Goal: Task Accomplishment & Management: Manage account settings

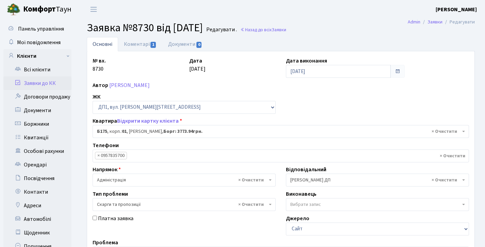
select select "30586"
select select "55"
click at [40, 82] on link "Заявки до КК" at bounding box center [37, 84] width 68 height 14
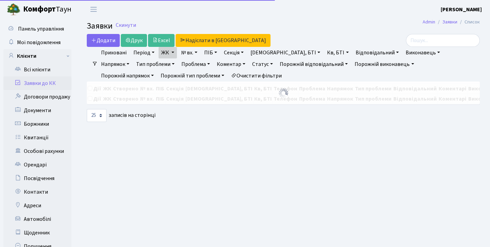
select select "25"
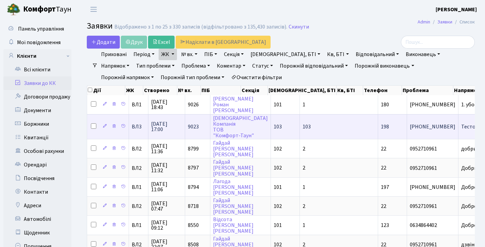
click at [173, 128] on span "13.10.2025 17:00" at bounding box center [166, 126] width 31 height 11
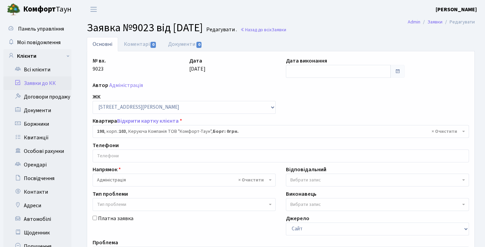
select select "45601"
click at [140, 51] on link "Коментарі 0" at bounding box center [140, 44] width 44 height 14
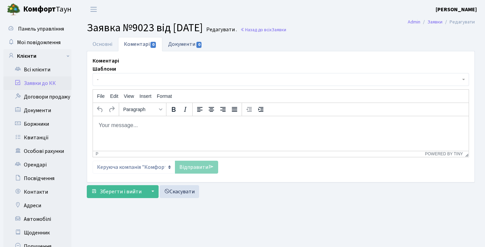
click at [181, 37] on link "Документи 0" at bounding box center [185, 44] width 46 height 14
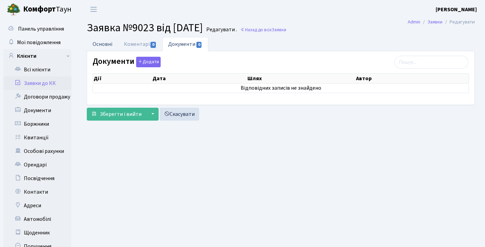
click at [97, 41] on link "Основні" at bounding box center [102, 44] width 31 height 14
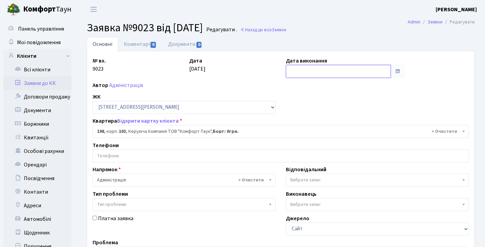
click at [320, 69] on input "text" at bounding box center [338, 71] width 105 height 13
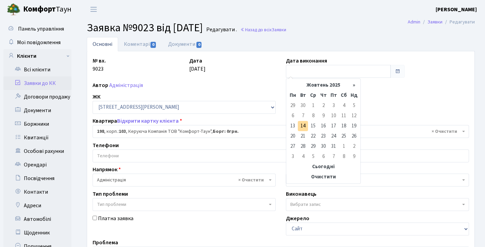
click at [256, 84] on div "Автор Адміністрація" at bounding box center [280, 85] width 386 height 8
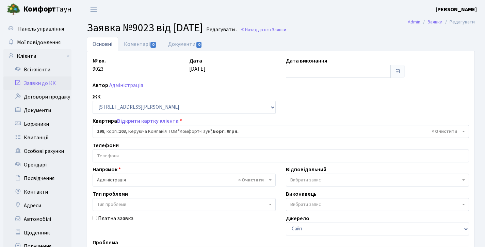
click at [299, 58] on label "Дата виконання" at bounding box center [306, 61] width 41 height 8
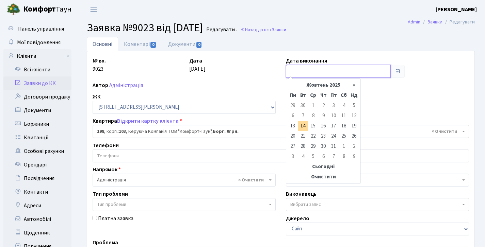
click at [300, 73] on input "text" at bounding box center [338, 71] width 105 height 13
click at [292, 125] on td "13" at bounding box center [292, 126] width 10 height 10
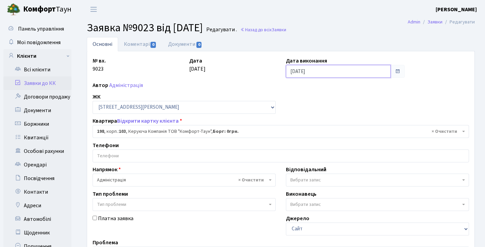
click at [291, 76] on input "[DATE]" at bounding box center [338, 71] width 105 height 13
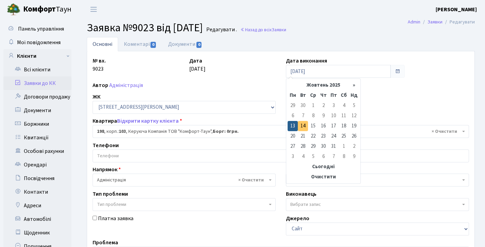
click at [303, 129] on td "14" at bounding box center [303, 126] width 10 height 10
type input "14.10.2025"
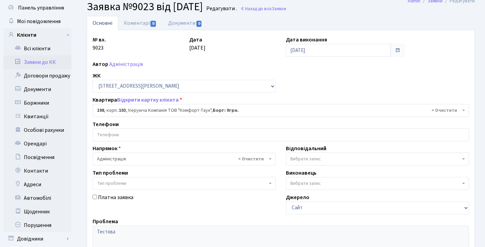
scroll to position [158, 0]
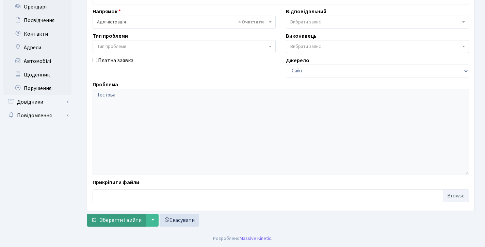
click at [127, 219] on span "Зберегти і вийти" at bounding box center [121, 220] width 42 height 7
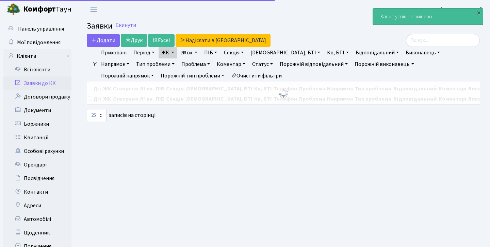
select select "25"
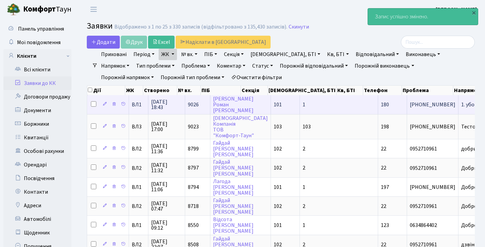
click at [171, 104] on span "13.10.2025 18:43" at bounding box center [166, 104] width 31 height 11
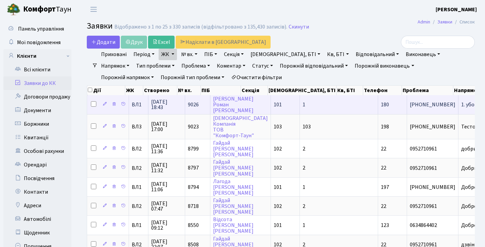
click at [156, 105] on span "13.10.2025 18:43" at bounding box center [166, 104] width 31 height 11
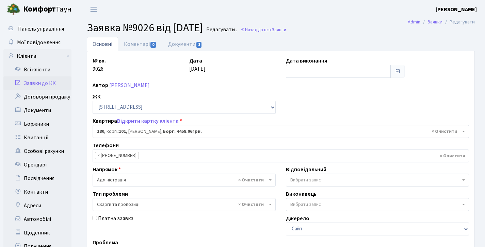
select select "37867"
select select "55"
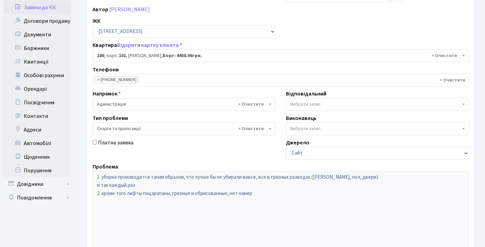
scroll to position [74, 0]
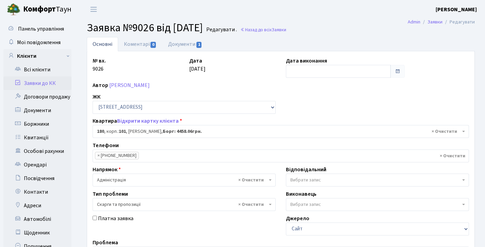
select select "37867"
select select "55"
click at [47, 84] on link "Заявки до КК" at bounding box center [37, 84] width 68 height 14
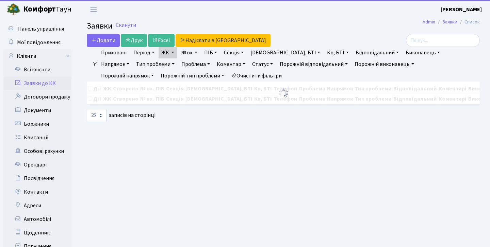
select select "25"
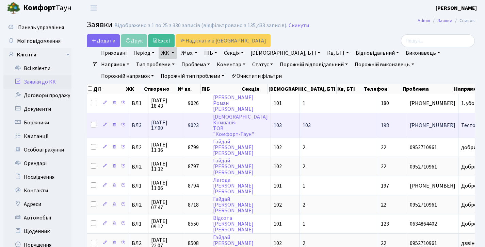
scroll to position [10, 0]
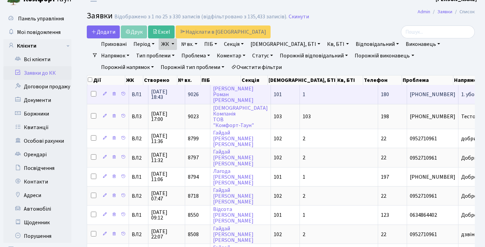
click at [134, 96] on td "ВЛ1" at bounding box center [138, 94] width 19 height 19
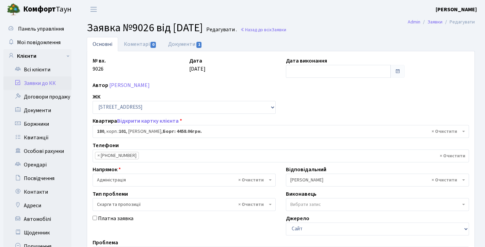
select select "37867"
select select "55"
click at [49, 82] on link "Заявки до КК" at bounding box center [37, 84] width 68 height 14
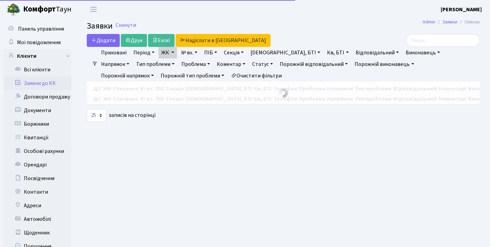
select select "25"
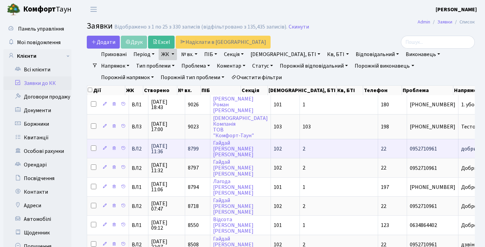
click at [198, 154] on td "8799" at bounding box center [197, 148] width 25 height 19
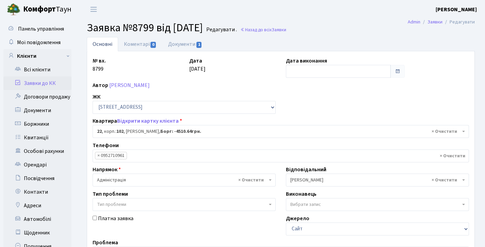
select select "38005"
click at [39, 78] on link "Заявки до КК" at bounding box center [37, 84] width 68 height 14
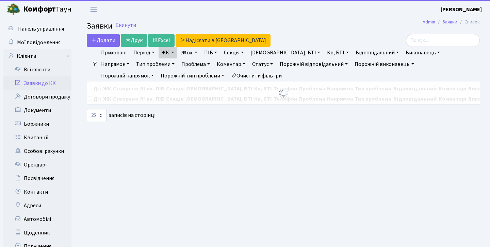
select select "25"
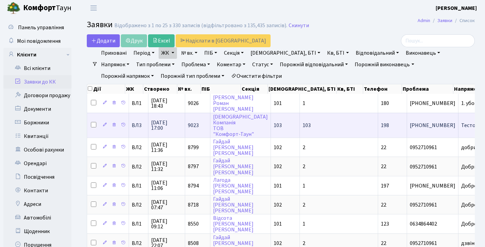
scroll to position [3, 0]
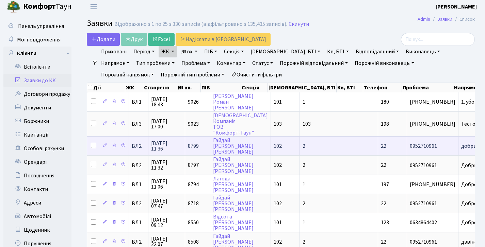
click at [199, 144] on td "8799" at bounding box center [197, 145] width 25 height 19
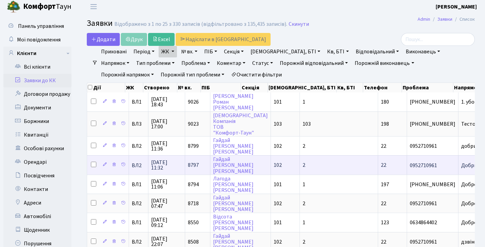
click at [171, 171] on span "08.10.2025 11:32" at bounding box center [166, 165] width 31 height 11
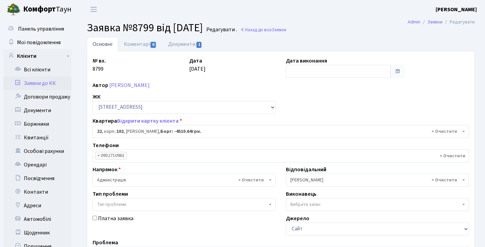
select select "38005"
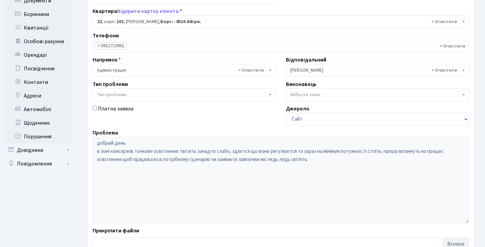
scroll to position [158, 0]
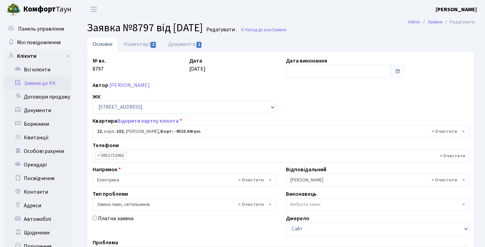
select select "38005"
select select "40"
click at [146, 39] on link "Коментарі 2" at bounding box center [140, 44] width 44 height 14
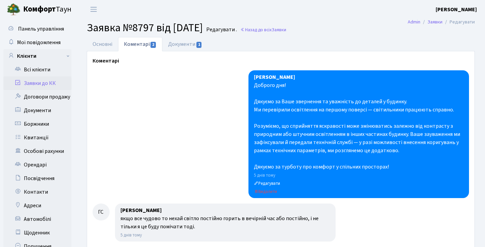
scroll to position [153, 0]
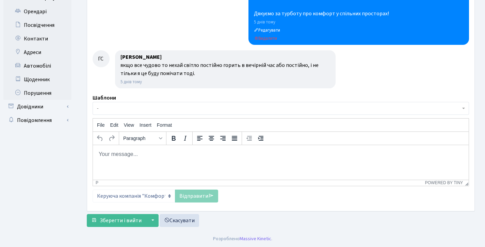
click at [127, 158] on html at bounding box center [280, 154] width 375 height 18
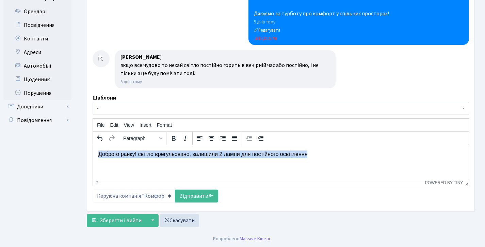
drag, startPoint x: 330, startPoint y: 157, endPoint x: 83, endPoint y: 146, distance: 247.8
click at [93, 146] on html "Доброго ранку! світло врегульовано, залишили 2 лампи для постійного освітлення" at bounding box center [280, 154] width 375 height 18
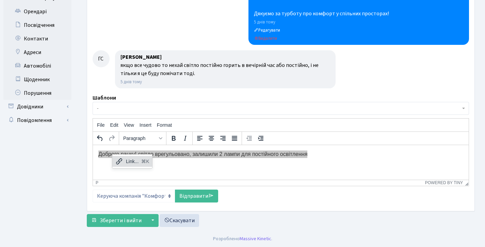
copy p "Доброго ранку! світло врегульовано, залишили 2 лампи для постійного освітлення"
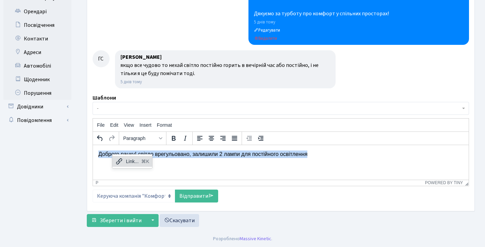
click at [107, 154] on p "Доброго ранку! світло врегульовано, залишили 2 лампи для постійного освітлення" at bounding box center [280, 153] width 365 height 7
drag, startPoint x: 99, startPoint y: 153, endPoint x: 383, endPoint y: 174, distance: 284.3
click at [383, 163] on html "Доброго ранку! світло врегульовано, залишили 2 лампи для постійного освітлення" at bounding box center [280, 154] width 375 height 18
copy p "Доброго ранку! світло врегульовано, залишили 2 лампи для постійного освітлення"
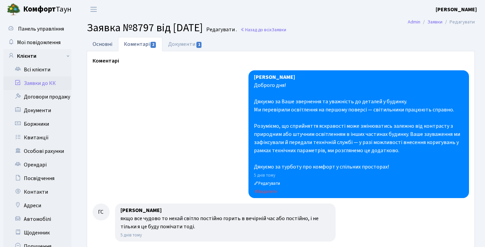
click at [103, 41] on link "Основні" at bounding box center [102, 44] width 31 height 14
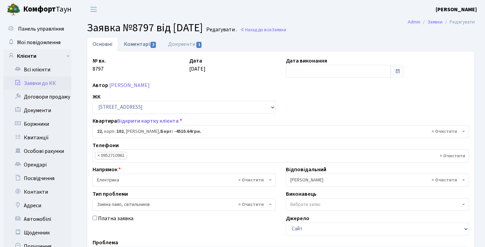
click at [136, 48] on link "Коментарі 2" at bounding box center [140, 44] width 44 height 14
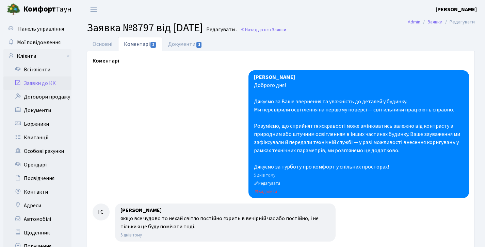
scroll to position [153, 0]
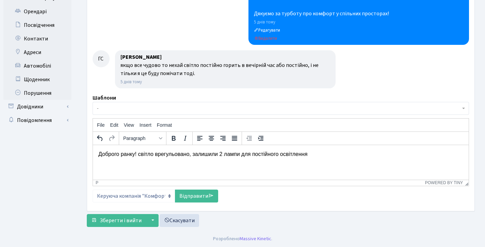
click at [329, 158] on html "Доброго ранку! світло врегульовано, залишили 2 лампи для постійного освітлення" at bounding box center [280, 154] width 375 height 18
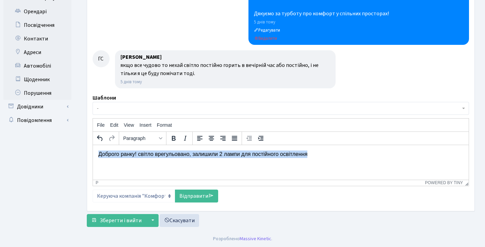
drag, startPoint x: 326, startPoint y: 155, endPoint x: 176, endPoint y: 293, distance: 203.8
click at [93, 148] on html "Доброго ранку! світло врегульовано, залишили 2 лампи для постійного освітлення" at bounding box center [280, 154] width 375 height 18
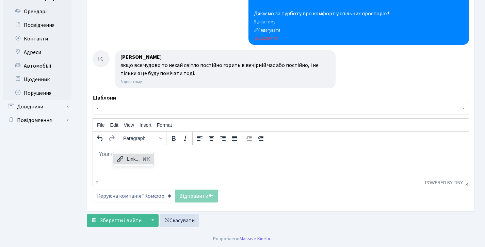
click at [122, 158] on icon at bounding box center [120, 159] width 6 height 6
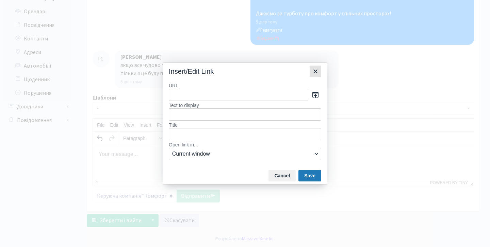
click at [314, 71] on icon "Close" at bounding box center [315, 71] width 8 height 8
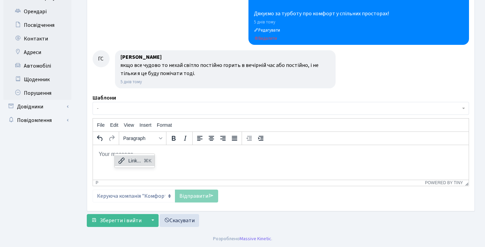
click at [172, 161] on html at bounding box center [280, 154] width 375 height 18
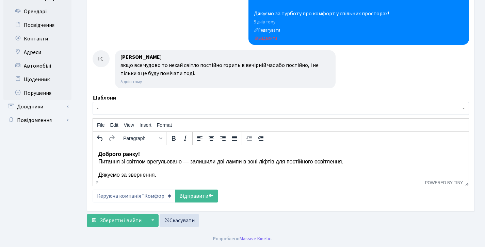
scroll to position [4, 0]
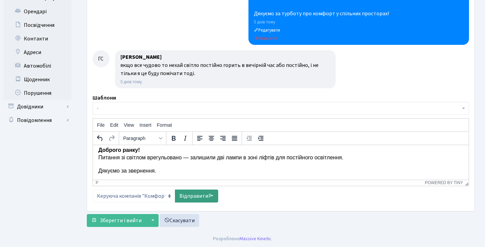
click at [187, 194] on link "Відправити" at bounding box center [196, 196] width 43 height 13
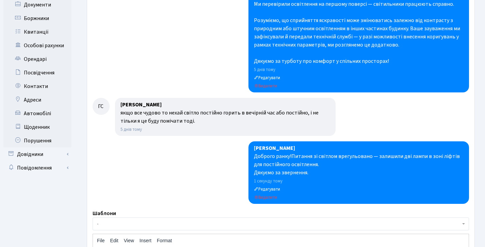
scroll to position [0, 0]
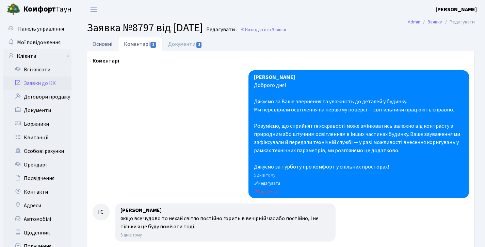
click at [111, 43] on link "Основні" at bounding box center [102, 44] width 31 height 14
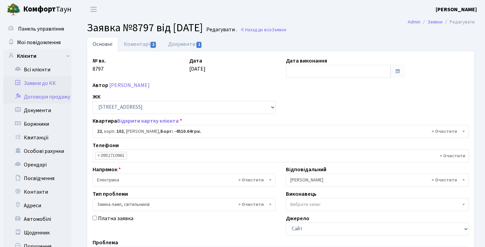
click at [39, 95] on link "Договори продажу" at bounding box center [37, 97] width 68 height 14
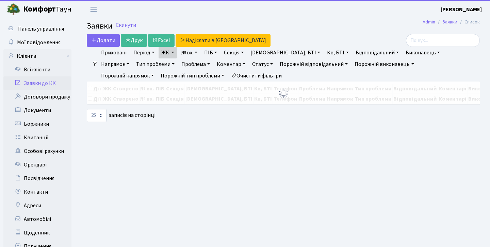
select select "25"
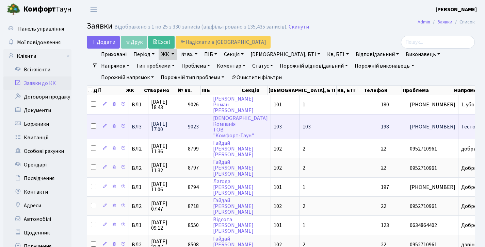
scroll to position [389, 0]
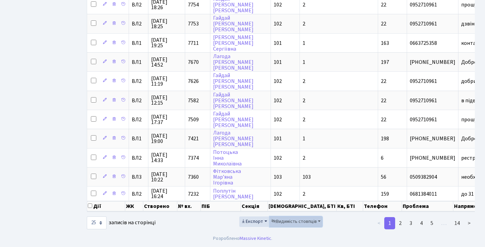
click at [296, 224] on span "Видимість стовпців" at bounding box center [294, 221] width 46 height 7
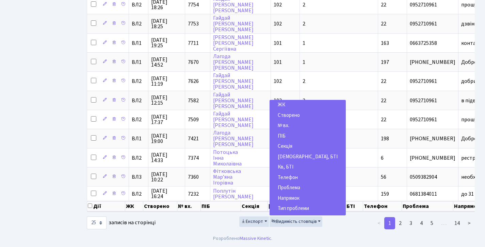
click at [289, 147] on span "Секція" at bounding box center [284, 146] width 15 height 7
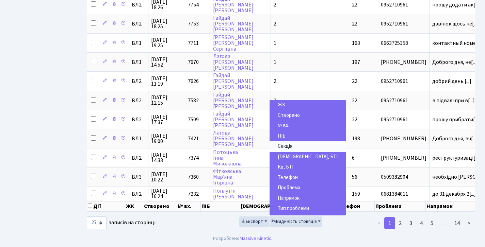
click at [289, 147] on span "Секція" at bounding box center [284, 146] width 15 height 7
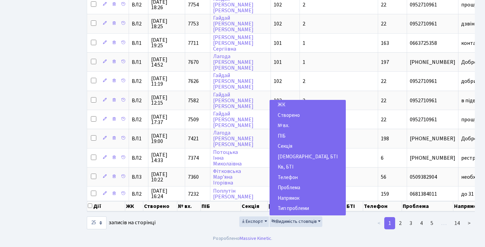
click at [290, 155] on span "[DEMOGRAPHIC_DATA], БТІ" at bounding box center [307, 156] width 60 height 7
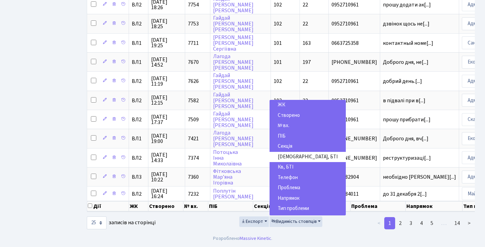
click at [291, 176] on span "Телефон" at bounding box center [287, 177] width 20 height 7
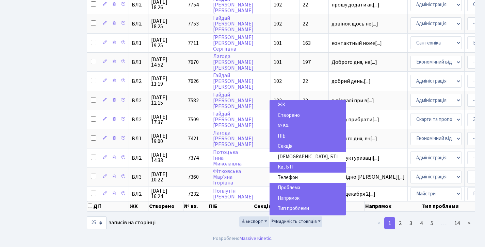
click at [292, 186] on span "Проблема" at bounding box center [288, 187] width 22 height 7
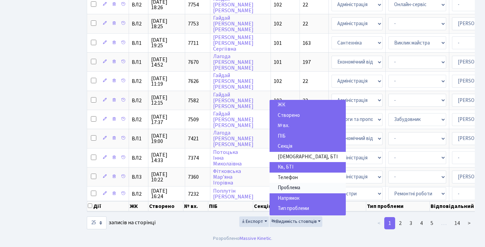
click at [292, 186] on span "Проблема" at bounding box center [288, 187] width 22 height 7
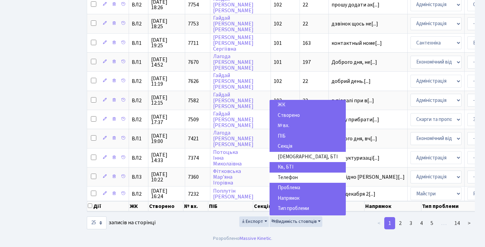
click at [293, 198] on span "Напрямок" at bounding box center [288, 198] width 22 height 7
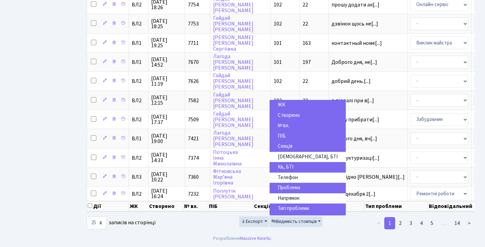
click at [294, 205] on span "Тип проблеми" at bounding box center [292, 208] width 31 height 7
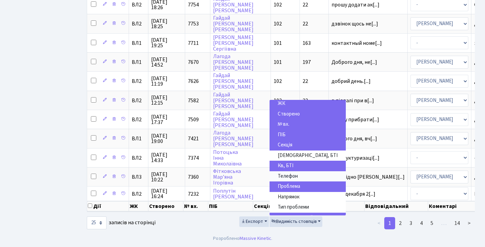
scroll to position [37, 0]
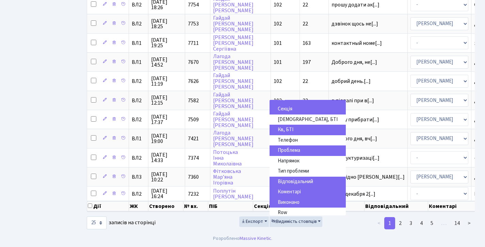
click at [289, 181] on span "Відповідальний" at bounding box center [294, 181] width 35 height 7
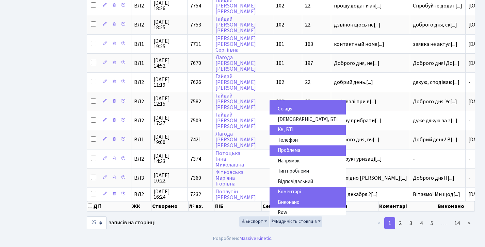
click at [360, 226] on ul "< 1 2 3 4 5 … 14 >" at bounding box center [413, 223] width 122 height 12
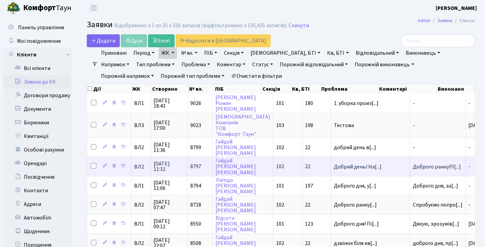
scroll to position [3, 0]
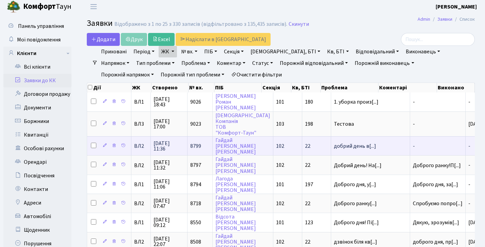
click at [410, 147] on td "-" at bounding box center [437, 145] width 55 height 19
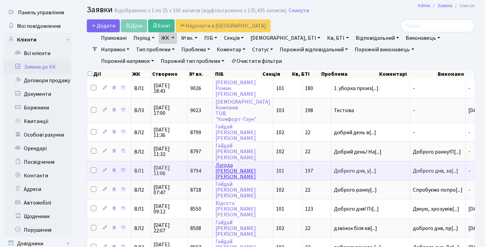
scroll to position [36, 0]
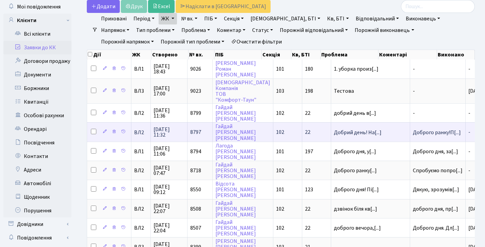
click at [278, 137] on td "102" at bounding box center [287, 131] width 29 height 19
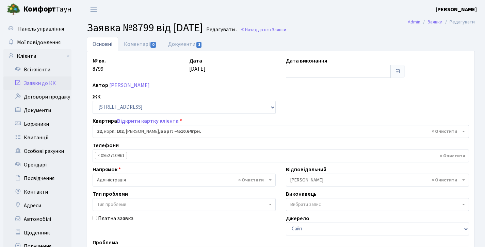
select select "38005"
select select "40"
click at [139, 40] on link "Коментарі 3" at bounding box center [140, 44] width 44 height 14
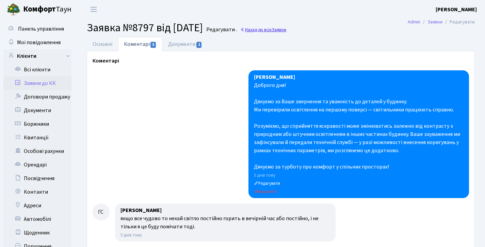
click at [286, 27] on span "Заявки" at bounding box center [278, 30] width 15 height 6
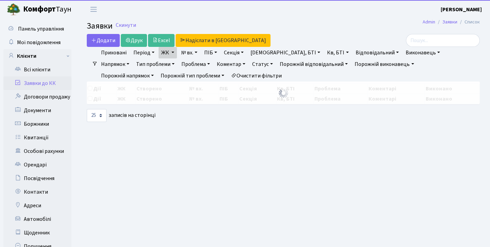
select select "25"
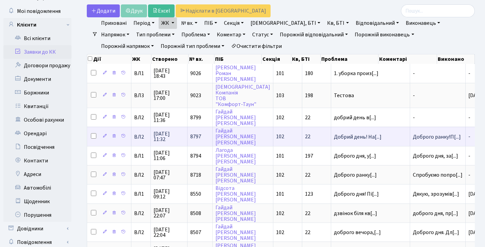
scroll to position [40, 0]
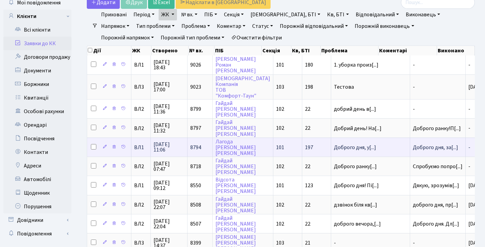
click at [198, 149] on span "8794" at bounding box center [195, 147] width 11 height 7
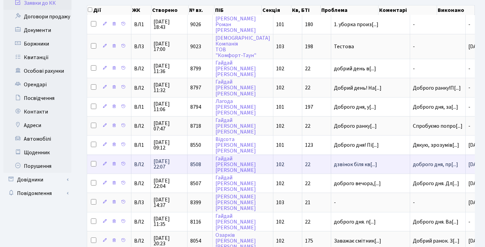
scroll to position [106, 0]
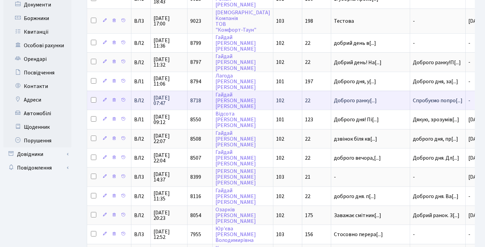
click at [412, 101] on td "Спробуємо попро[...]" at bounding box center [437, 100] width 55 height 19
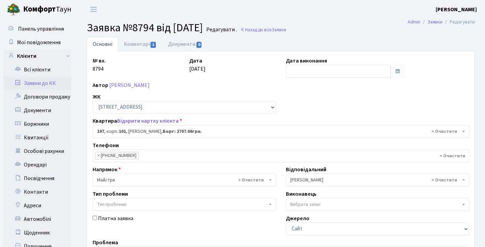
select select "44263"
select select "38005"
select select "64"
click at [135, 47] on link "Коментарі 3" at bounding box center [140, 44] width 44 height 14
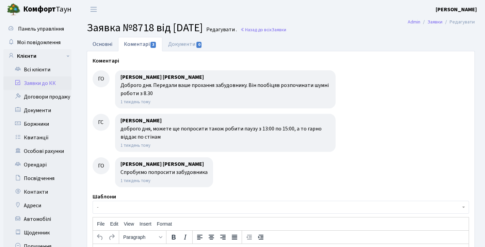
click at [106, 49] on link "Основні" at bounding box center [102, 44] width 31 height 14
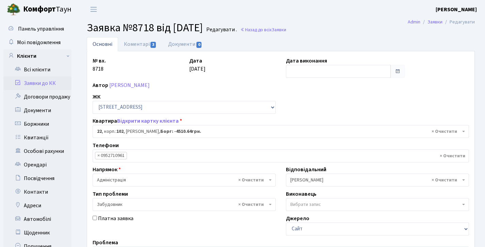
click at [44, 86] on link "Заявки до КК" at bounding box center [37, 84] width 68 height 14
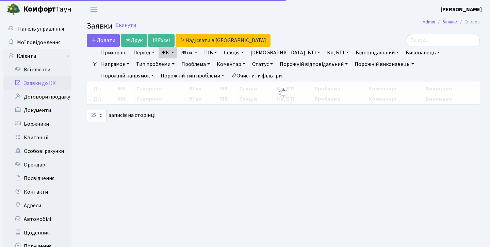
select select "25"
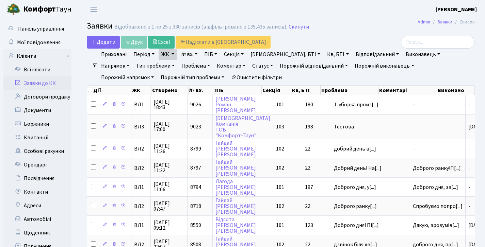
click at [36, 86] on link "Заявки до КК" at bounding box center [37, 84] width 68 height 14
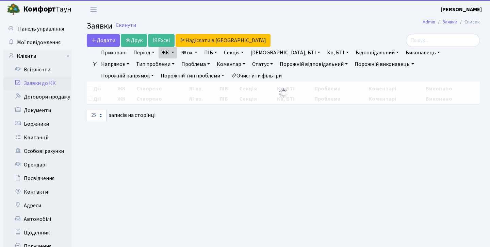
select select "25"
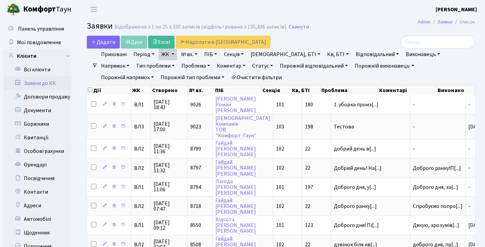
click at [24, 77] on link "Заявки до КК" at bounding box center [37, 84] width 68 height 14
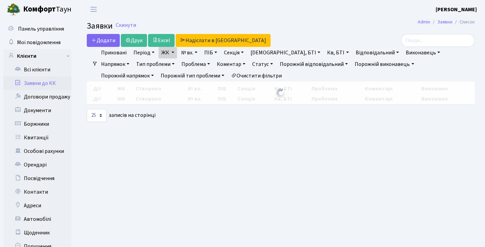
select select "25"
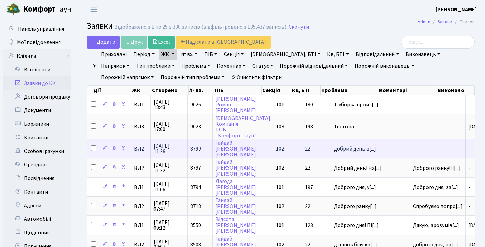
scroll to position [17, 0]
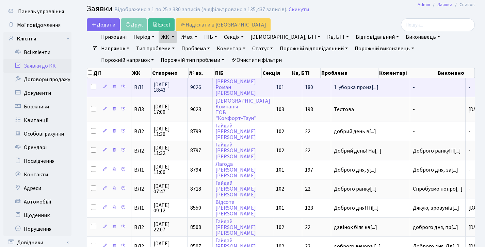
click at [344, 87] on td "1. уборка произ[...]" at bounding box center [370, 87] width 79 height 19
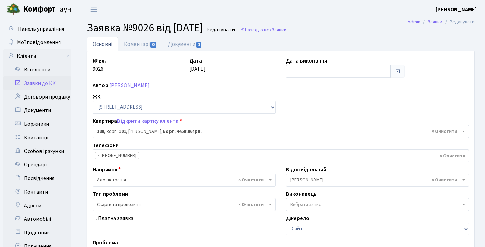
select select "37867"
select select "55"
click at [178, 48] on link "Документи 1" at bounding box center [185, 44] width 46 height 14
select select "25"
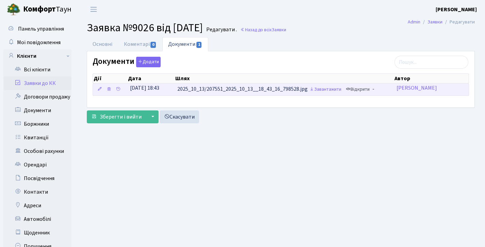
click at [366, 90] on link "Відкрити" at bounding box center [357, 89] width 27 height 11
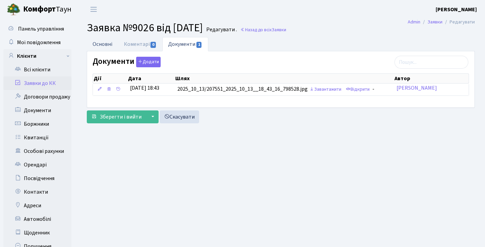
click at [100, 44] on link "Основні" at bounding box center [102, 44] width 31 height 14
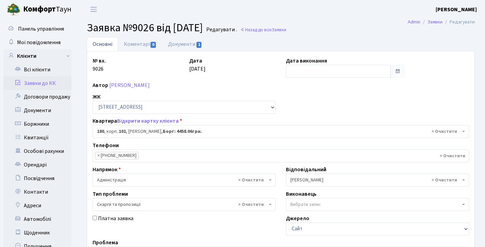
scroll to position [1, 0]
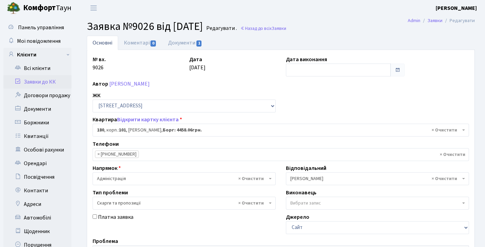
click at [41, 85] on link "Заявки до КК" at bounding box center [37, 82] width 68 height 14
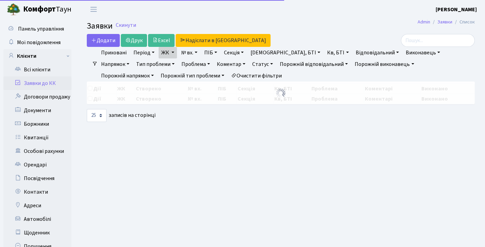
select select "25"
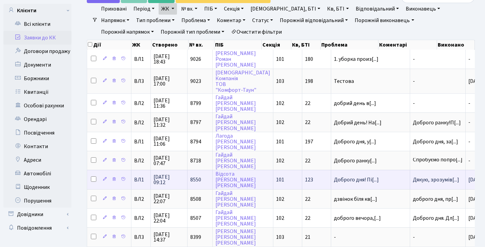
scroll to position [63, 0]
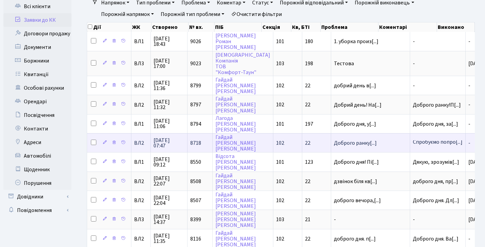
click at [202, 146] on td "8718" at bounding box center [199, 142] width 25 height 19
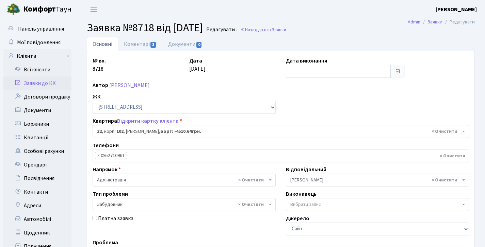
select select "38005"
select select "64"
click at [133, 53] on div "№ вх. 8718 Дата [DATE] Дата виконання Автор [PERSON_NAME] ЖК - [STREET_ADDRESS]…" at bounding box center [280, 210] width 387 height 318
click at [133, 48] on link "Коментарі 3" at bounding box center [140, 44] width 44 height 14
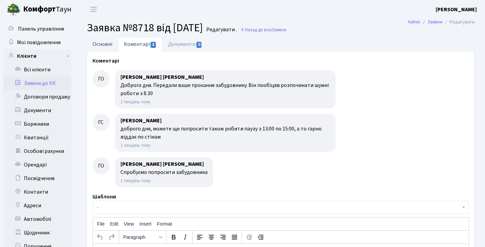
click at [105, 43] on link "Основні" at bounding box center [102, 44] width 31 height 14
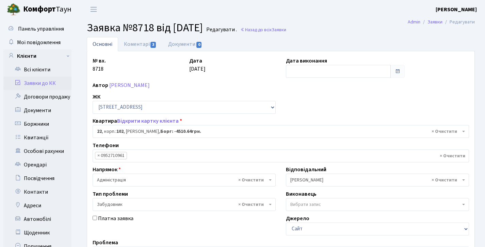
click at [50, 84] on link "Заявки до КК" at bounding box center [37, 84] width 68 height 14
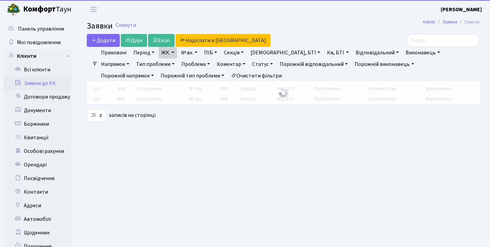
select select "25"
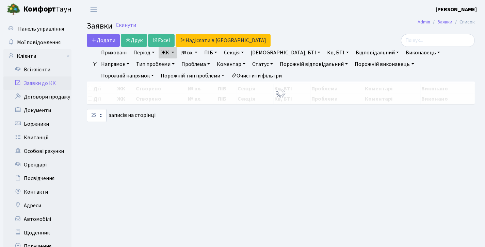
select select "25"
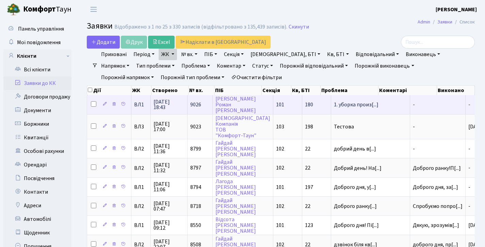
click at [158, 104] on span "13.10.2025 18:43" at bounding box center [168, 104] width 31 height 11
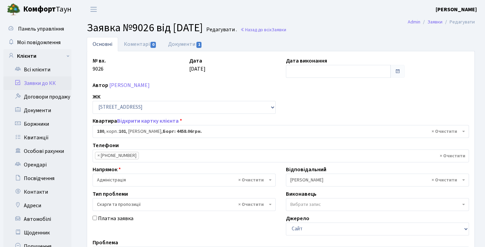
select select "37867"
select select "55"
click at [52, 81] on link "Заявки до КК" at bounding box center [37, 84] width 68 height 14
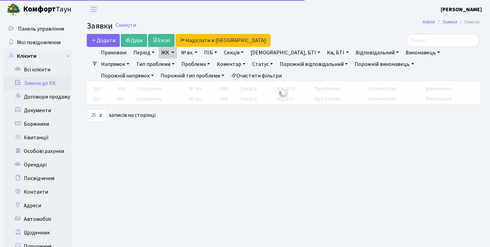
select select "25"
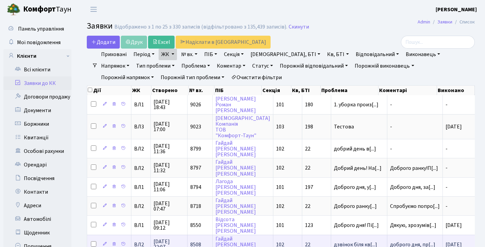
click at [49, 82] on link "Заявки до КК" at bounding box center [37, 84] width 68 height 14
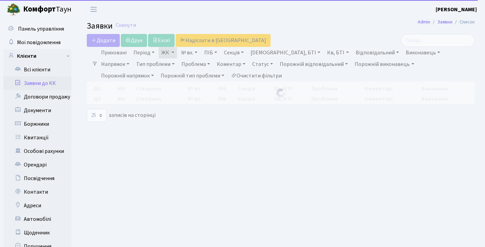
select select "25"
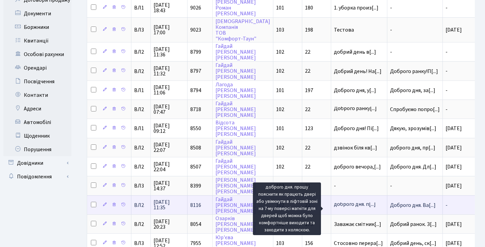
scroll to position [98, 0]
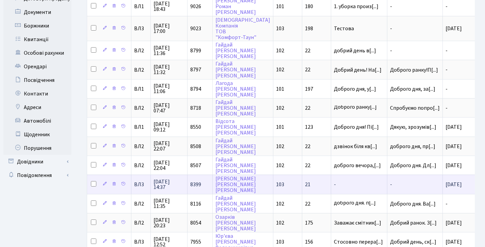
click at [334, 187] on span "-" at bounding box center [359, 184] width 50 height 5
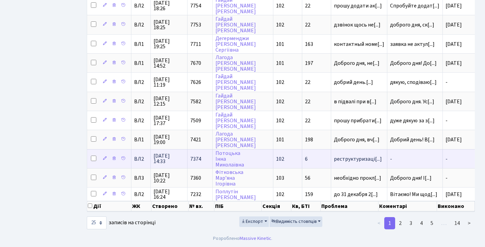
scroll to position [41, 0]
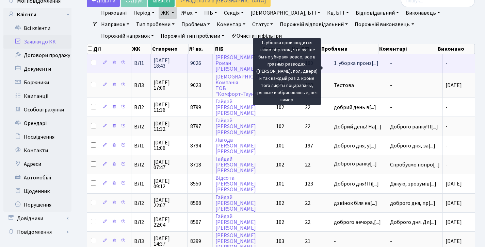
click at [361, 67] on span "1. уборка произ[...]" at bounding box center [356, 63] width 45 height 7
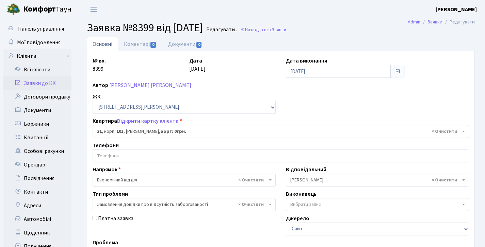
select select "42634"
select select "35"
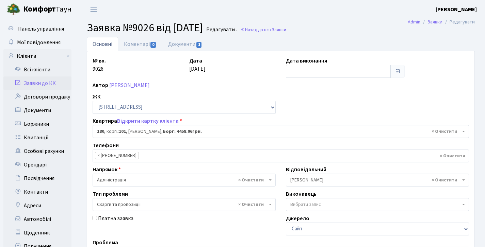
select select "37867"
select select "55"
click at [45, 85] on link "Заявки до КК" at bounding box center [37, 84] width 68 height 14
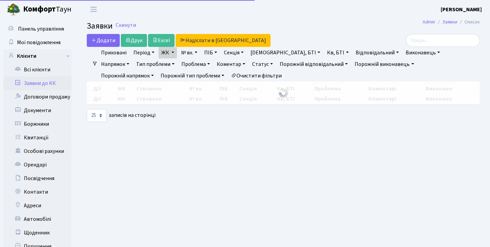
select select "25"
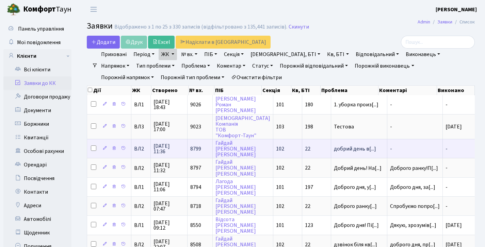
scroll to position [35, 0]
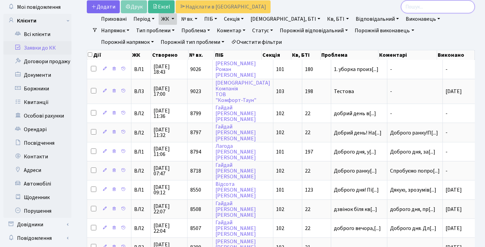
click at [419, 5] on input "search" at bounding box center [438, 6] width 74 height 13
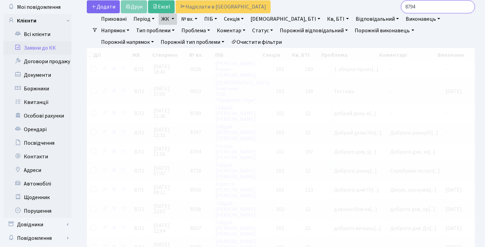
type input "8794"
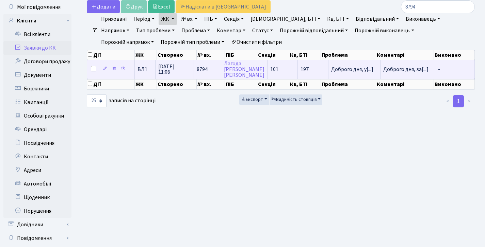
click at [168, 72] on span "[DATE] 11:06" at bounding box center [174, 69] width 33 height 11
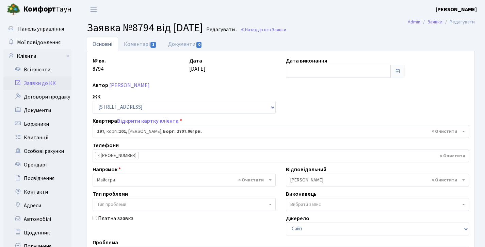
select select "44263"
click at [140, 43] on link "Коментарі 1" at bounding box center [140, 44] width 44 height 14
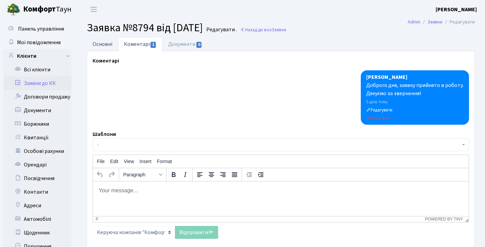
click at [98, 41] on link "Основні" at bounding box center [102, 44] width 31 height 14
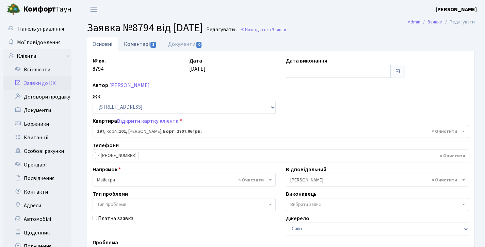
click at [139, 49] on link "Коментарі 1" at bounding box center [140, 44] width 44 height 14
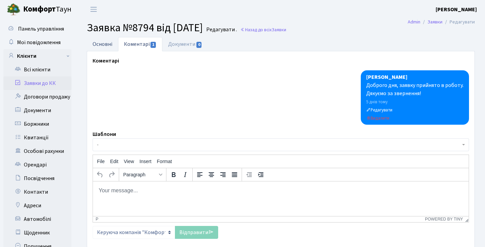
click at [96, 44] on link "Основні" at bounding box center [102, 44] width 31 height 14
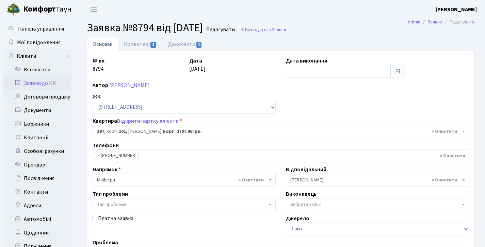
click at [51, 84] on link "Заявки до КК" at bounding box center [37, 84] width 68 height 14
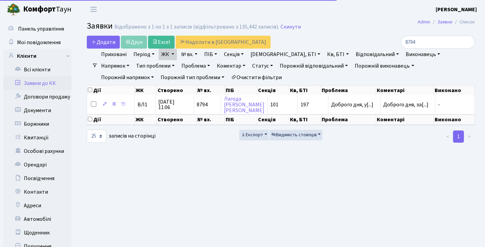
select select "25"
click at [467, 44] on input "8794" at bounding box center [438, 42] width 74 height 13
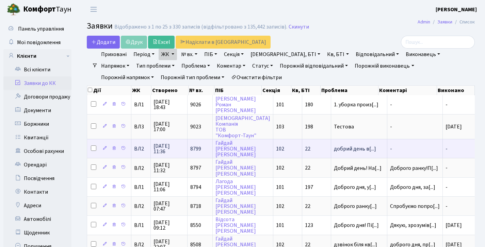
click at [409, 152] on span "-" at bounding box center [415, 148] width 50 height 5
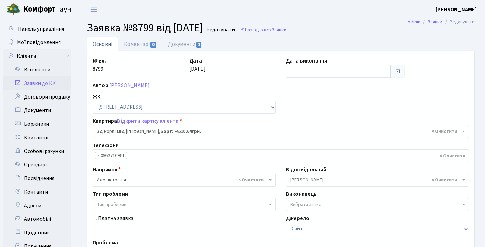
select select "38005"
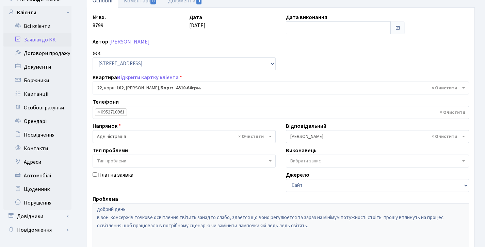
scroll to position [157, 0]
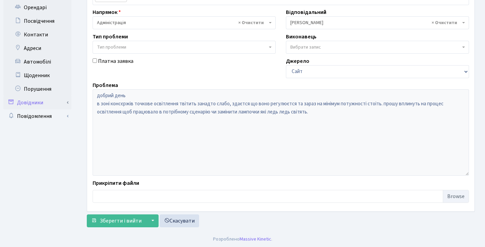
click at [60, 102] on div "Панель управління Мої повідомлення Клієнти Всі клієнти Заявки до КК" at bounding box center [242, 46] width 485 height 370
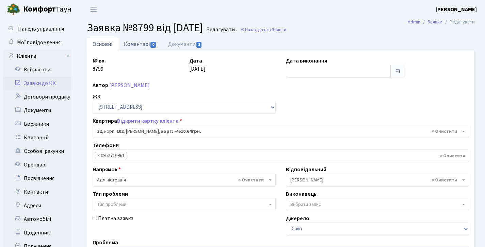
click at [140, 45] on link "Коментарі 0" at bounding box center [140, 44] width 44 height 14
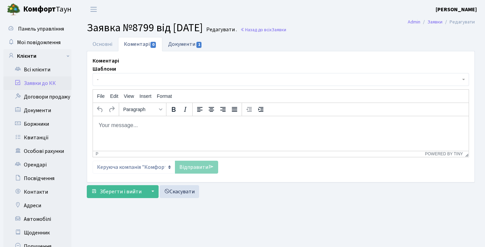
click at [186, 45] on link "Документи 1" at bounding box center [185, 44] width 46 height 14
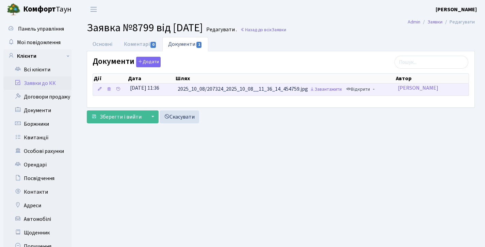
click at [368, 89] on link "Відкрити" at bounding box center [357, 89] width 27 height 11
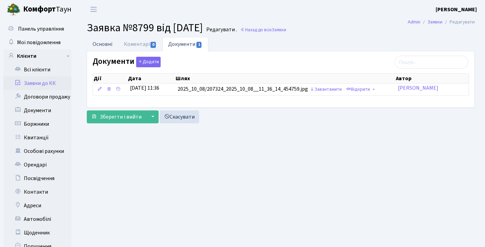
click at [100, 41] on link "Основні" at bounding box center [102, 44] width 31 height 14
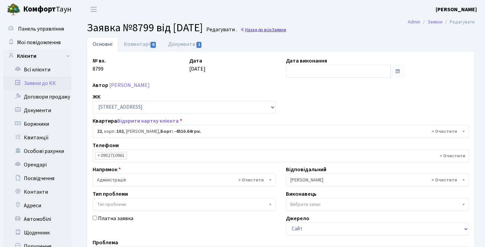
click at [286, 27] on link "Назад до всіх Заявки" at bounding box center [263, 30] width 46 height 6
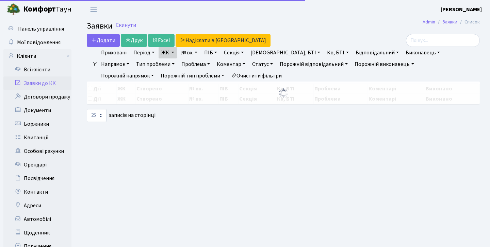
select select "25"
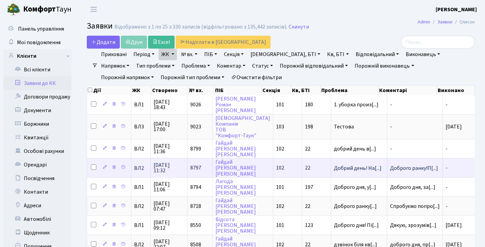
click at [200, 172] on span "8797" at bounding box center [195, 168] width 11 height 7
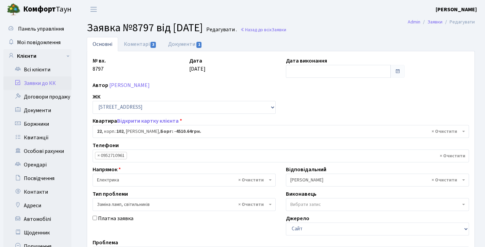
select select "38005"
select select "40"
click at [137, 48] on link "Коментарі 3" at bounding box center [140, 44] width 44 height 14
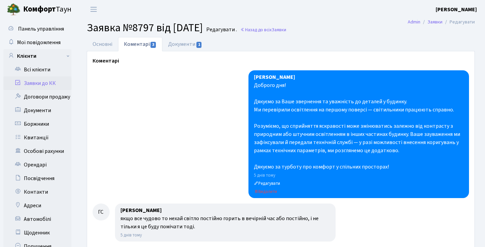
drag, startPoint x: 405, startPoint y: 154, endPoint x: 392, endPoint y: 150, distance: 13.7
click at [392, 150] on div "Доброго дня! Дякуємо за Ваше звернення та уважність до деталей у будинку. Ми пе…" at bounding box center [358, 126] width 209 height 90
drag, startPoint x: 401, startPoint y: 151, endPoint x: 410, endPoint y: 135, distance: 18.4
click at [410, 135] on div "Доброго дня! Дякуємо за Ваше звернення та уважність до деталей у будинку. Ми пе…" at bounding box center [358, 126] width 209 height 90
copy div "Ваше зауваження ми зафіксували й передали технічній службі — у разі можливості …"
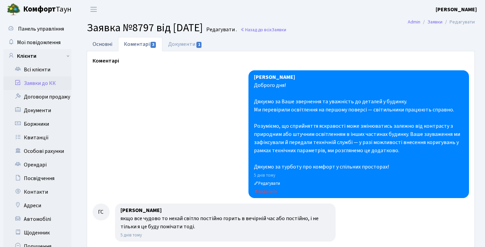
click at [103, 45] on link "Основні" at bounding box center [102, 44] width 31 height 14
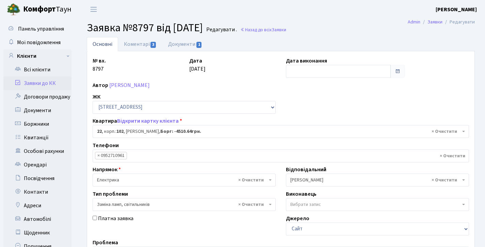
click at [46, 79] on link "Заявки до КК" at bounding box center [37, 84] width 68 height 14
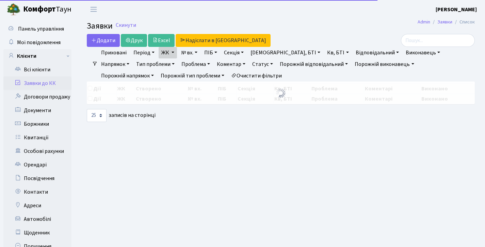
select select "25"
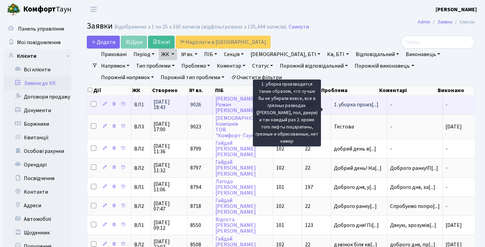
click at [350, 108] on span "1. уборка произ[...]" at bounding box center [356, 104] width 45 height 7
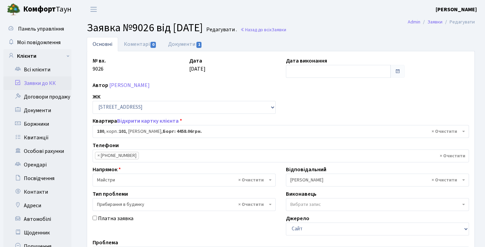
select select "37867"
select select "58"
click at [189, 45] on link "Документи 1" at bounding box center [185, 44] width 46 height 14
select select "25"
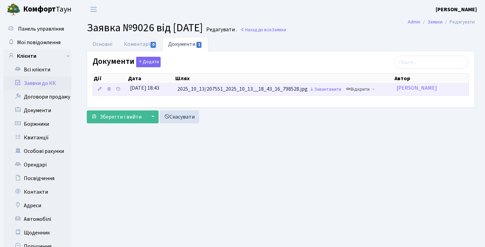
click at [359, 89] on link "Відкрити" at bounding box center [357, 89] width 27 height 11
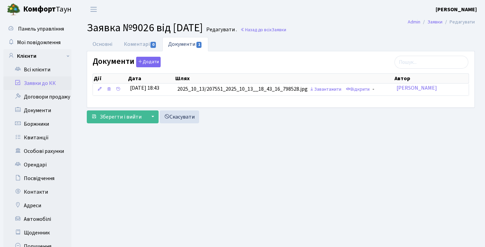
click at [52, 84] on link "Заявки до КК" at bounding box center [37, 84] width 68 height 14
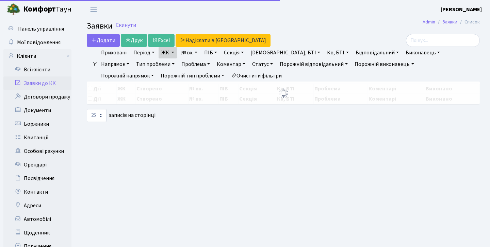
select select "25"
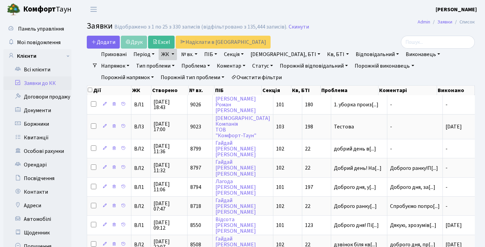
click at [43, 84] on link "Заявки до КК" at bounding box center [37, 84] width 68 height 14
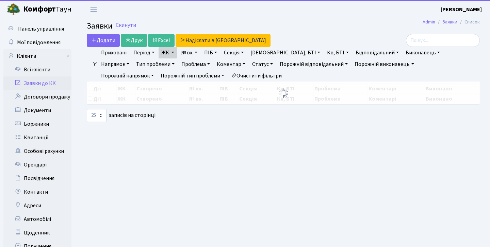
select select "25"
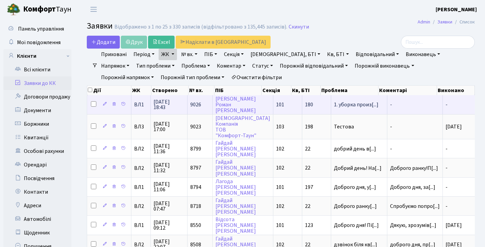
click at [302, 103] on td "180" at bounding box center [316, 104] width 29 height 19
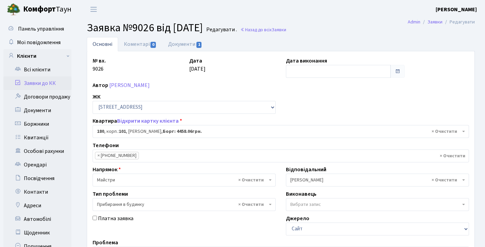
select select "37867"
select select "58"
click at [143, 40] on link "Коментарі 0" at bounding box center [140, 44] width 44 height 14
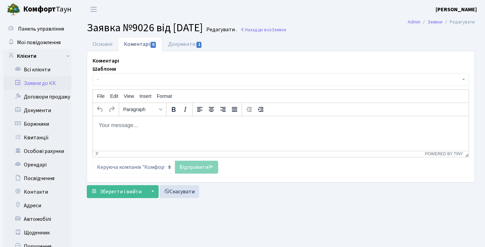
click at [131, 128] on body "Rich Text Area. Press ALT-0 for help." at bounding box center [280, 124] width 365 height 7
click at [117, 122] on body "Rich Text Area. Press ALT-0 for help." at bounding box center [280, 124] width 365 height 7
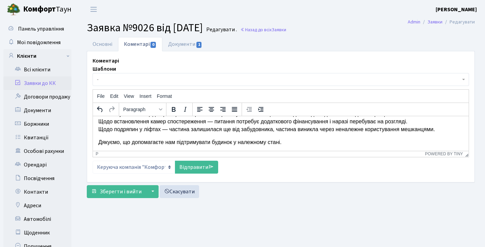
scroll to position [1, 0]
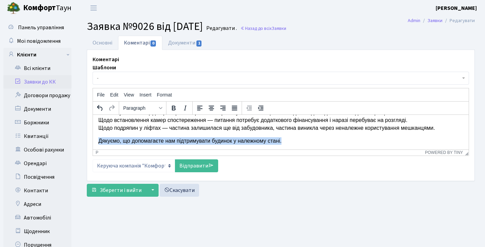
drag, startPoint x: 301, startPoint y: 141, endPoint x: 169, endPoint y: 257, distance: 175.6
click at [93, 143] on html "Доброго дня. Дякуємо за Ваше звернення та увагу до стану будинку. Ваше зауважен…" at bounding box center [280, 116] width 375 height 67
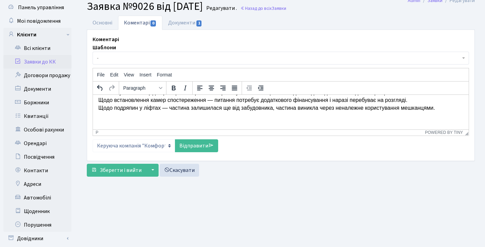
scroll to position [0, 0]
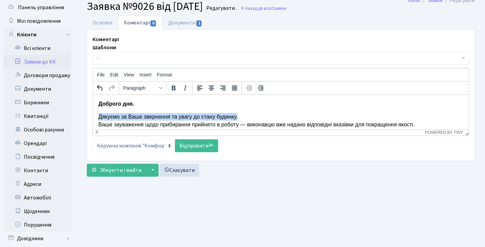
drag, startPoint x: 249, startPoint y: 116, endPoint x: 105, endPoint y: 112, distance: 143.6
click at [105, 112] on body "Доброго дня. Дякуємо за Ваше звернення та увагу до стану будинку. Ваше зауважен…" at bounding box center [280, 128] width 365 height 56
click at [171, 115] on p "Дякуємо за Ваше звернення та увагу до стану будинку. Ваше зауваження щодо приби…" at bounding box center [280, 128] width 365 height 31
drag, startPoint x: 215, startPoint y: 114, endPoint x: 88, endPoint y: 111, distance: 127.2
click at [93, 111] on html "Доброго дня. Дякуємо за Ваше звернення та увагу до стану будинку. Ваше зауважен…" at bounding box center [280, 128] width 375 height 67
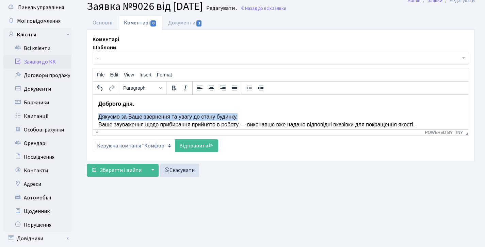
copy p "Дякуємо за Ваше звернення та увагу до стану будинку."
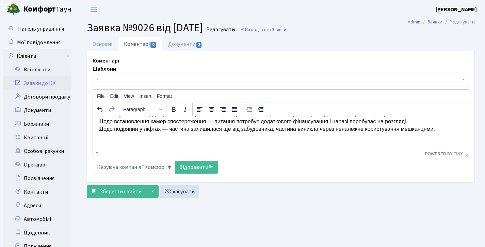
scroll to position [53, 0]
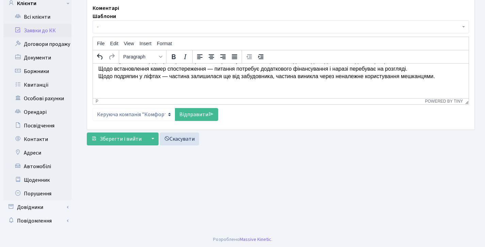
click at [106, 86] on p "Rich Text Area. Press ALT-0 for help." at bounding box center [280, 89] width 365 height 7
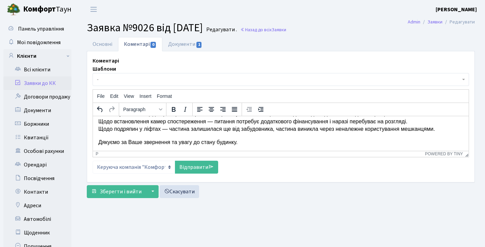
scroll to position [1, 0]
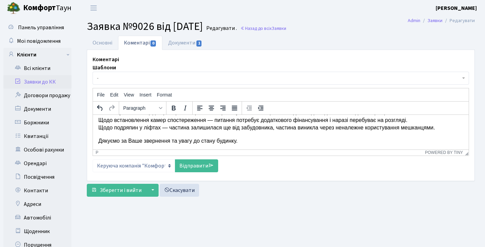
click at [194, 168] on link "Відправити" at bounding box center [196, 165] width 43 height 13
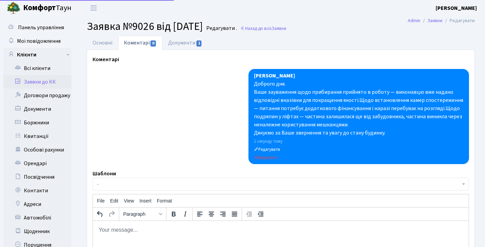
scroll to position [0, 0]
click at [102, 34] on span "Заявка №9026 від 13.10.2025" at bounding box center [145, 27] width 116 height 16
click at [101, 44] on link "Основні" at bounding box center [102, 43] width 31 height 14
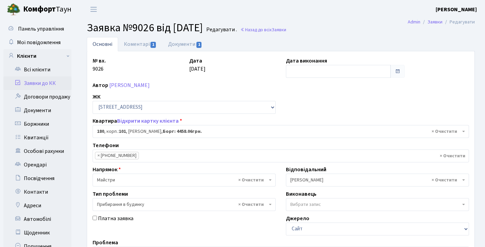
select select "37867"
select select "58"
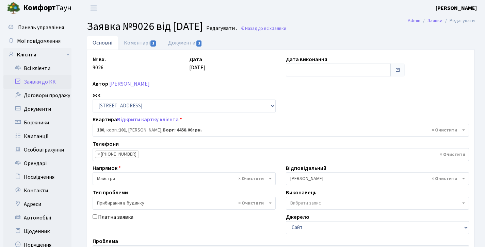
click at [108, 43] on link "Основні" at bounding box center [102, 43] width 31 height 14
click at [286, 30] on link "Назад до всіх Заявки" at bounding box center [263, 28] width 46 height 6
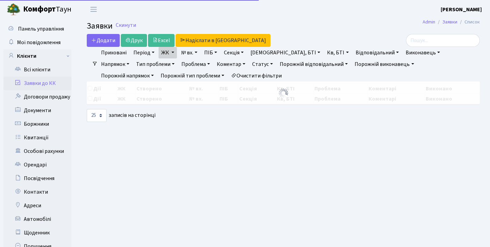
select select "25"
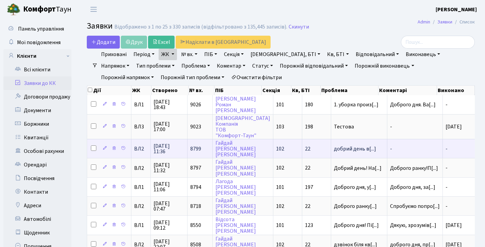
scroll to position [15, 0]
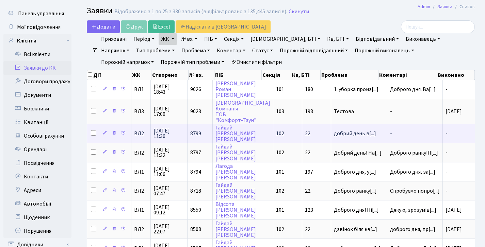
click at [398, 135] on span "-" at bounding box center [415, 133] width 50 height 5
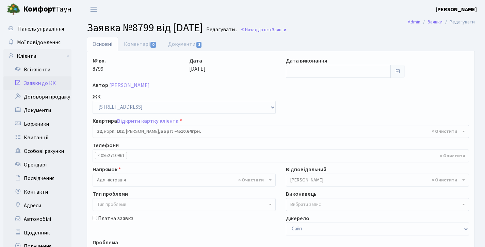
select select "38005"
click at [37, 83] on link "Заявки до КК" at bounding box center [37, 84] width 68 height 14
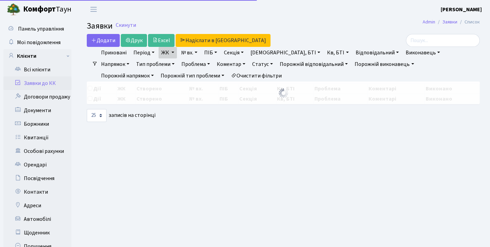
select select "25"
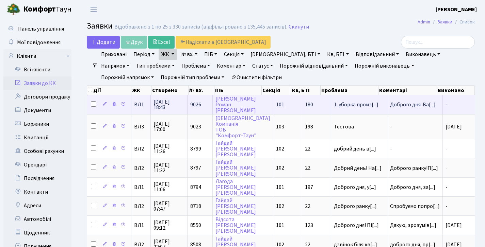
scroll to position [15, 0]
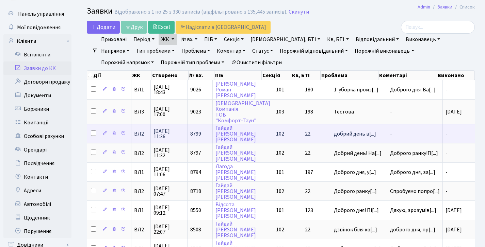
click at [416, 137] on span "-" at bounding box center [415, 133] width 50 height 5
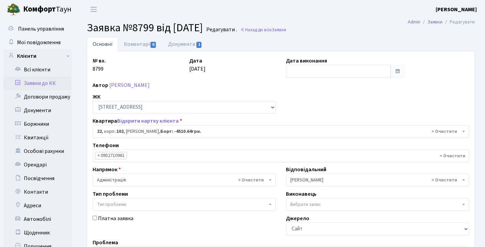
select select "38005"
click at [136, 43] on link "Коментарі 0" at bounding box center [140, 44] width 44 height 14
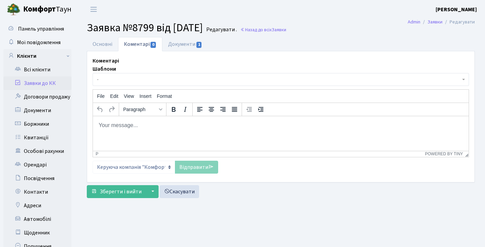
click at [135, 131] on html at bounding box center [280, 125] width 375 height 18
click at [113, 122] on body "Rich Text Area. Press ALT-0 for help." at bounding box center [280, 124] width 365 height 7
paste body "Rich Text Area. Press ALT-0 for help."
click at [120, 122] on p "Повідомляємо, що освітлення в зоні консьєржів працює відповідно до проектного р…" at bounding box center [280, 125] width 365 height 11
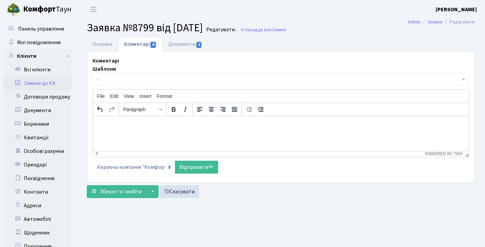
click at [118, 123] on p "Повідомляємо, що освітлення в зоні консьєржів працює відповідно до проектного р…" at bounding box center [280, 125] width 365 height 11
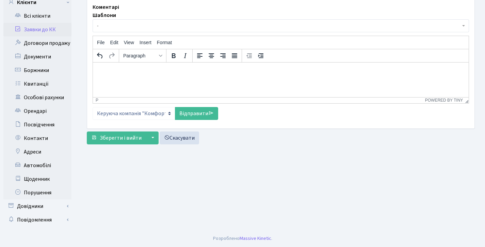
click at [249, 86] on p "Повідомляємо, що освітлення в зоні консьєржів працює відповідно до проектного р…" at bounding box center [280, 88] width 365 height 11
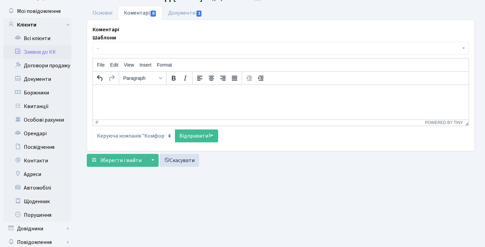
scroll to position [0, 0]
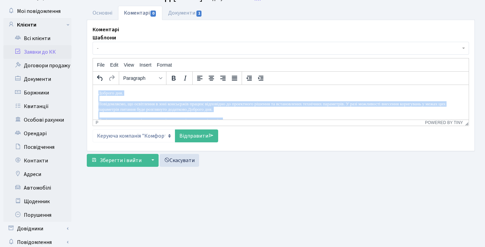
drag, startPoint x: 236, startPoint y: 116, endPoint x: 54, endPoint y: 59, distance: 190.6
click at [93, 85] on html "Доброго дня. Повідомляємо, що освітлення в зоні консьєржів працює відповідно до…" at bounding box center [280, 109] width 375 height 49
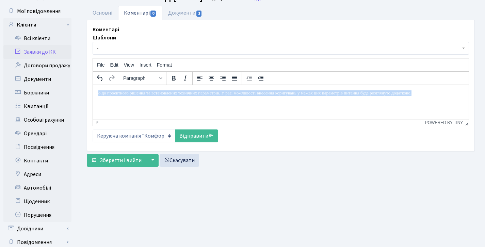
drag, startPoint x: 245, startPoint y: 109, endPoint x: 96, endPoint y: 70, distance: 154.0
click at [96, 85] on html "о до проектного рішення та встановлених технічних параметрів. У разі можливості…" at bounding box center [280, 93] width 375 height 16
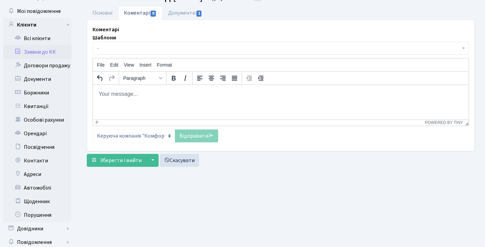
drag, startPoint x: 210, startPoint y: 113, endPoint x: 175, endPoint y: 166, distance: 62.6
click at [93, 85] on html at bounding box center [280, 94] width 375 height 18
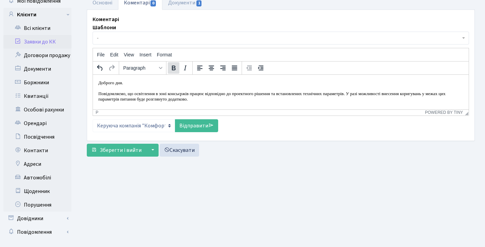
scroll to position [32, 0]
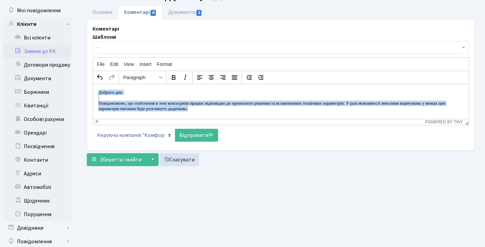
drag, startPoint x: 218, startPoint y: 107, endPoint x: 183, endPoint y: 170, distance: 71.9
click at [93, 84] on html "Доброго дня. Повідомляємо, що освітлення в зоні консьєржів працює відповідно до…" at bounding box center [280, 100] width 375 height 33
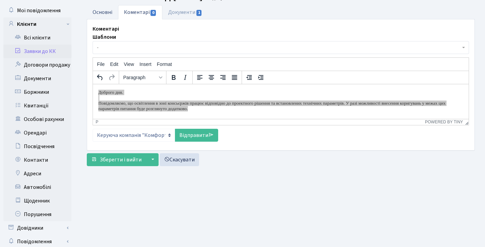
click at [107, 7] on link "Основні" at bounding box center [102, 12] width 31 height 14
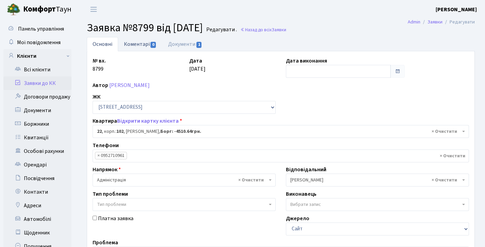
click at [135, 45] on link "Коментарі 0" at bounding box center [140, 44] width 44 height 14
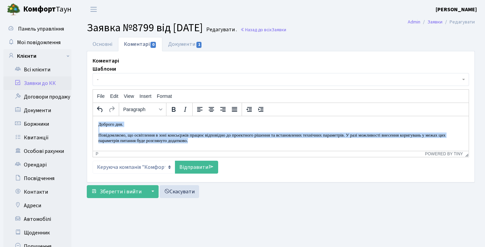
click at [233, 138] on p "Повідомляємо, що освітлення в зоні консьєржів працює відповідно до проектного р…" at bounding box center [280, 137] width 365 height 11
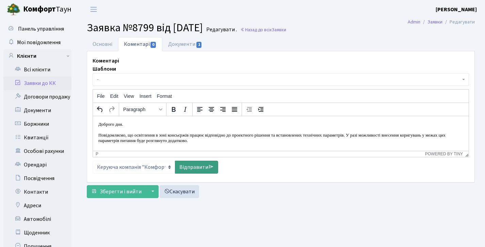
click at [192, 164] on link "Відправити" at bounding box center [196, 167] width 43 height 13
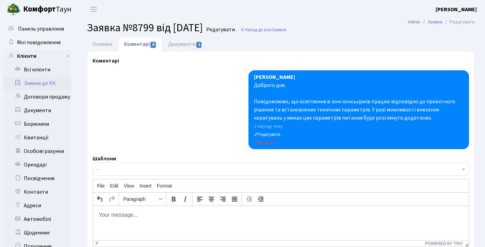
click at [33, 86] on link "Заявки до КК" at bounding box center [37, 84] width 68 height 14
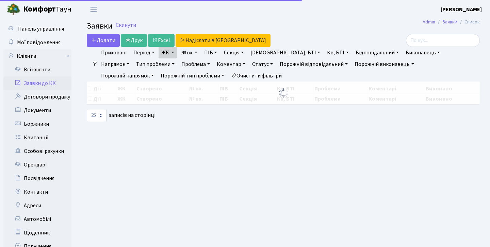
select select "25"
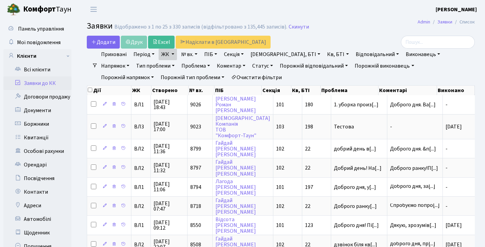
click at [41, 82] on link "Заявки до КК" at bounding box center [37, 84] width 68 height 14
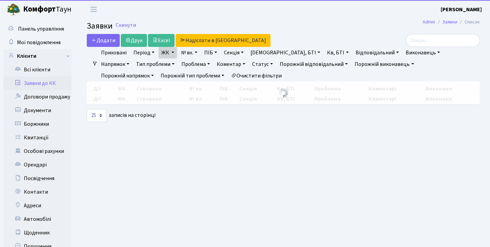
select select "25"
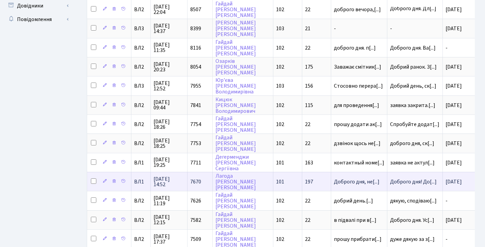
scroll to position [383, 0]
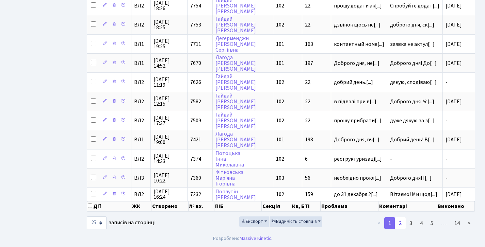
click at [399, 222] on link "2" at bounding box center [399, 223] width 11 height 12
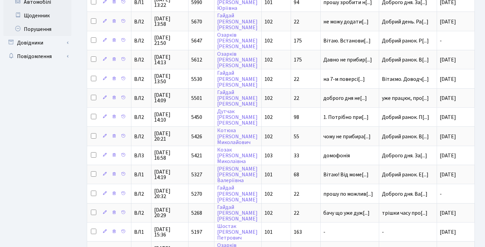
scroll to position [0, 0]
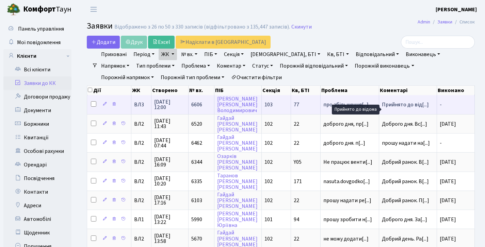
click at [406, 108] on span "Прийнято до від[...]" at bounding box center [405, 104] width 47 height 7
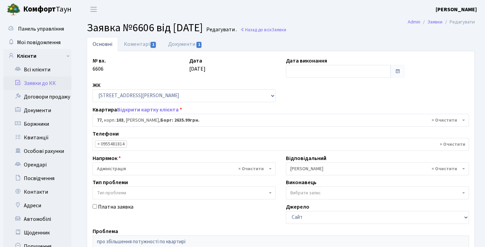
select select "42802"
click at [57, 84] on link "Заявки до КК" at bounding box center [37, 84] width 68 height 14
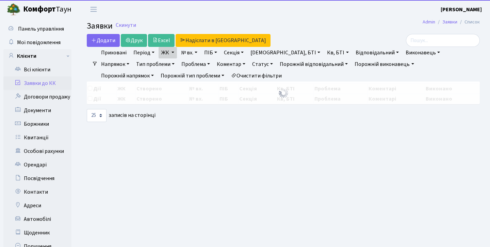
select select "25"
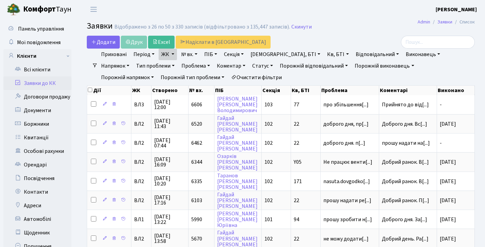
click at [33, 80] on link "Заявки до КК" at bounding box center [37, 84] width 68 height 14
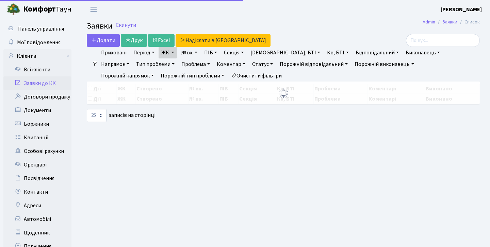
select select "25"
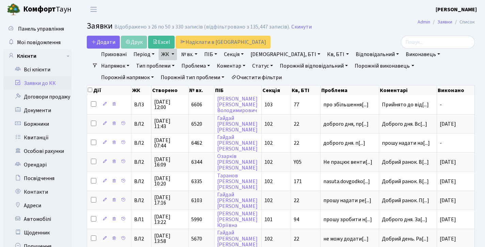
click at [165, 51] on link "ЖК" at bounding box center [167, 55] width 18 height 12
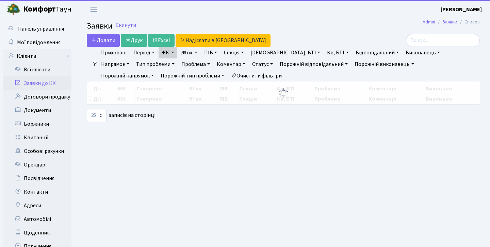
select select "25"
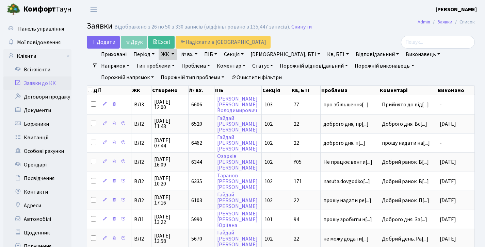
scroll to position [377, 0]
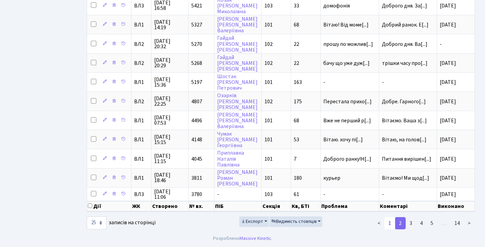
click at [392, 226] on link "1" at bounding box center [389, 223] width 11 height 12
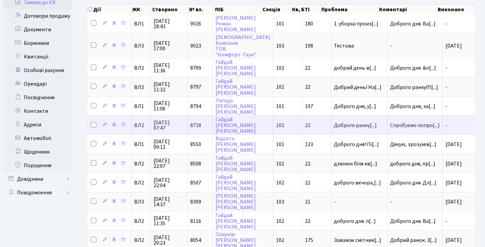
scroll to position [129, 0]
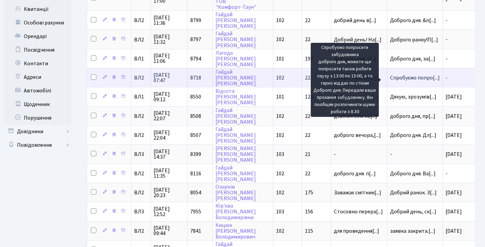
click at [403, 79] on span "Спробуємо попро[...]" at bounding box center [415, 77] width 50 height 7
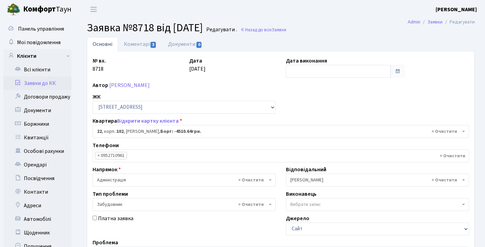
select select "38005"
select select "64"
click at [148, 50] on link "Коментарі 3" at bounding box center [140, 44] width 44 height 14
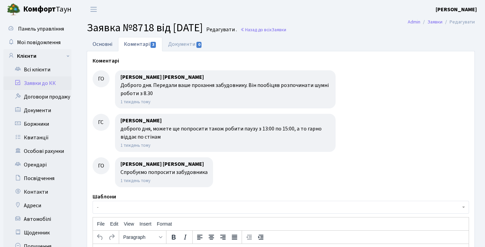
click at [104, 46] on link "Основні" at bounding box center [102, 44] width 31 height 14
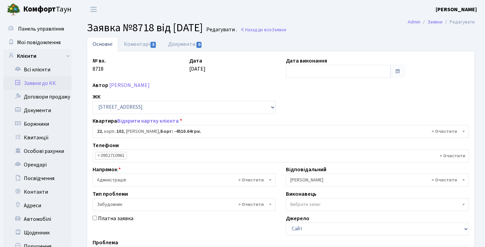
click at [40, 79] on link "Заявки до КК" at bounding box center [37, 84] width 68 height 14
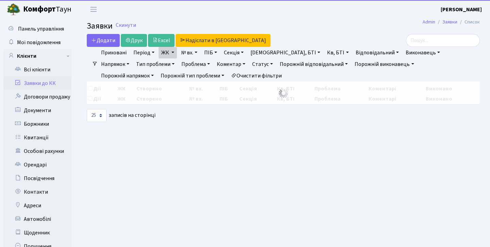
select select "25"
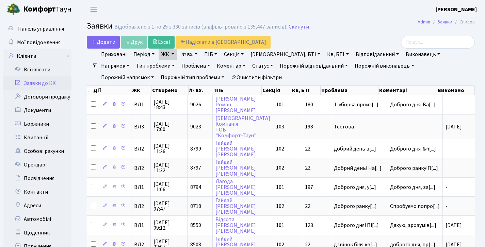
click at [34, 77] on link "Заявки до КК" at bounding box center [37, 84] width 68 height 14
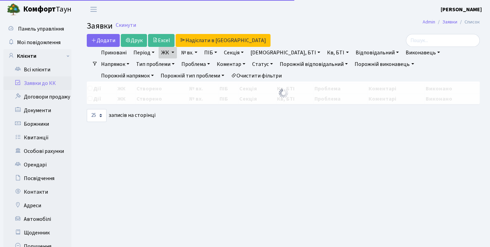
select select "25"
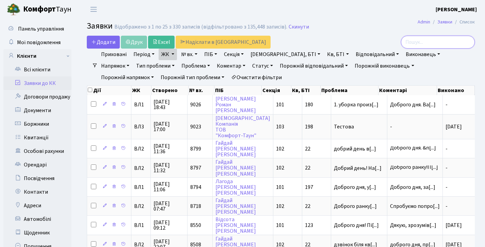
click at [456, 46] on input "search" at bounding box center [438, 42] width 74 height 13
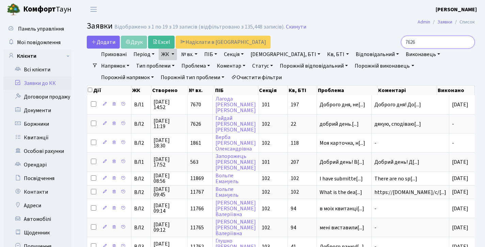
type input "7626"
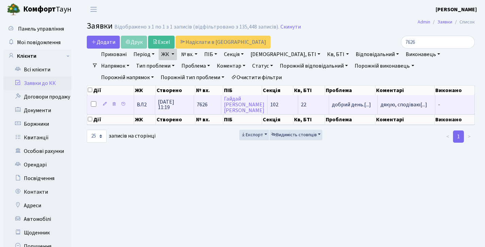
click at [169, 109] on span "03.09.2025 11:19" at bounding box center [174, 104] width 33 height 11
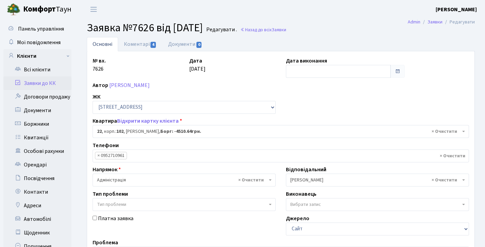
select select "38005"
click at [123, 45] on link "Коментарі 4" at bounding box center [140, 44] width 44 height 14
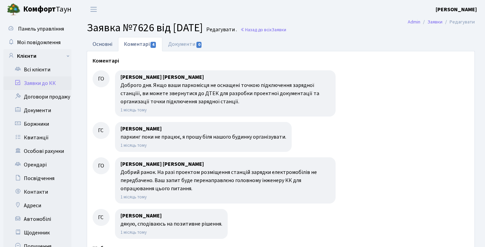
click at [90, 40] on link "Основні" at bounding box center [102, 44] width 31 height 14
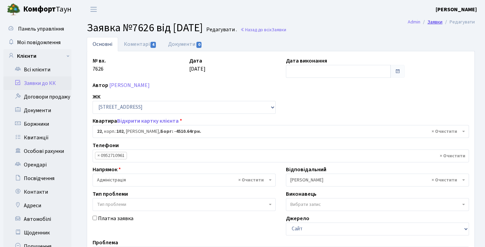
click at [435, 21] on link "Заявки" at bounding box center [434, 21] width 15 height 7
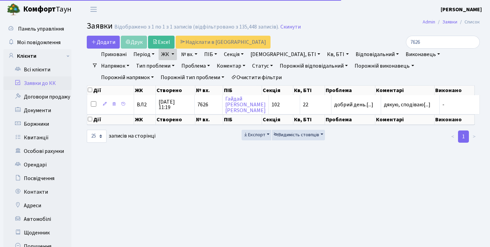
select select "25"
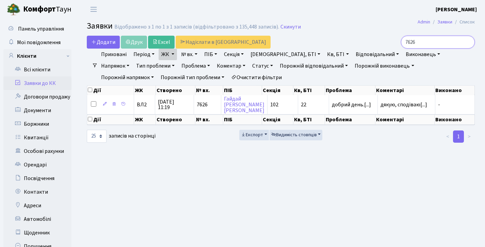
drag, startPoint x: 427, startPoint y: 41, endPoint x: 304, endPoint y: 30, distance: 123.5
click at [304, 30] on main "Admin Заявки Список Заявки Відображено з 1 по 1 з 1 записів (відфільтровано з 1…" at bounding box center [281, 151] width 408 height 265
type input "7509"
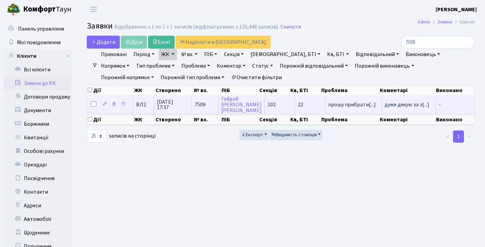
click at [161, 110] on span "[DATE] 17:37" at bounding box center [173, 104] width 32 height 11
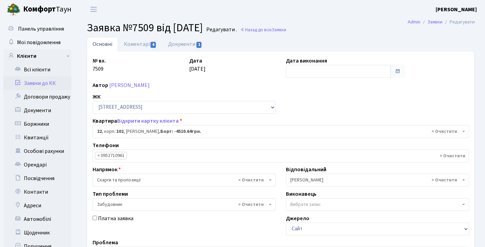
select select "38005"
select select "64"
click at [136, 44] on link "Коментарі 4" at bounding box center [140, 44] width 44 height 14
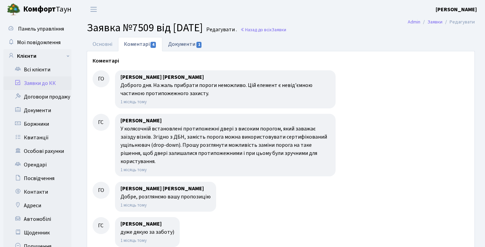
click at [181, 42] on link "Документи 1" at bounding box center [185, 44] width 46 height 14
select select "25"
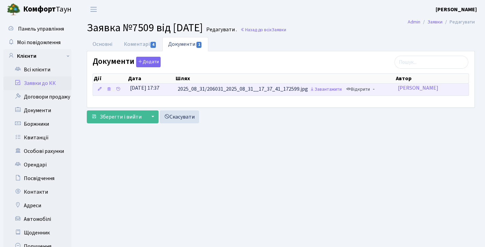
click at [358, 89] on link "Відкрити" at bounding box center [357, 89] width 27 height 11
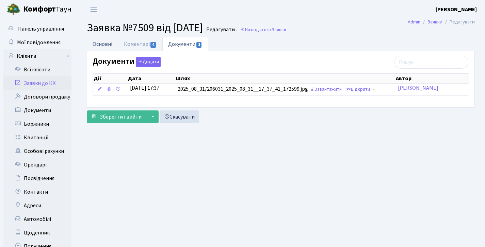
click at [108, 47] on link "Основні" at bounding box center [102, 44] width 31 height 14
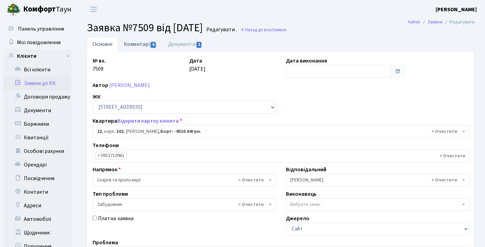
click at [137, 47] on link "Коментарі 4" at bounding box center [140, 44] width 44 height 14
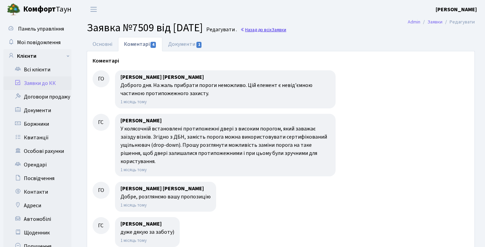
click at [276, 30] on link "Назад до всіх Заявки" at bounding box center [263, 30] width 46 height 6
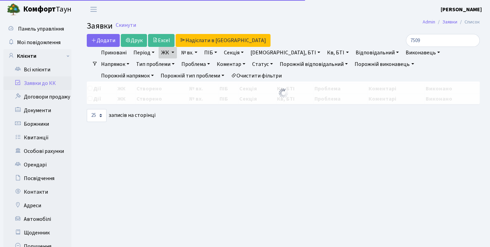
select select "25"
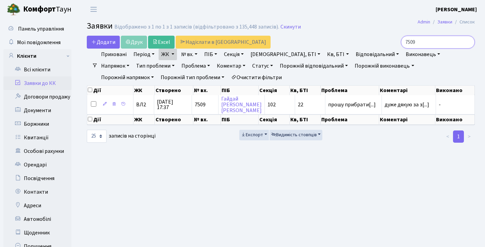
drag, startPoint x: 366, startPoint y: 36, endPoint x: 322, endPoint y: 37, distance: 43.9
click at [322, 37] on div "Додати Друк Excel Надіслати в КАН 7509" at bounding box center [281, 42] width 398 height 13
type input "5270"
click at [200, 114] on th "№ вх." at bounding box center [204, 114] width 26 height 0
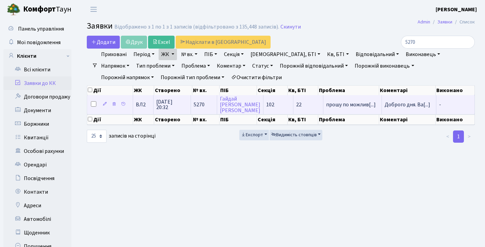
click at [199, 108] on span "5270" at bounding box center [198, 104] width 11 height 7
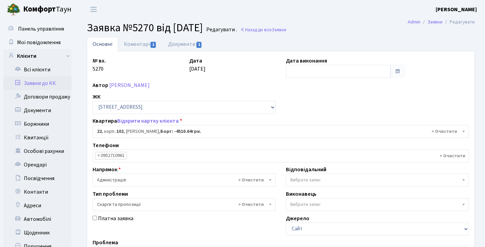
select select "38005"
select select "55"
click at [138, 47] on link "Коментарі 1" at bounding box center [140, 44] width 44 height 14
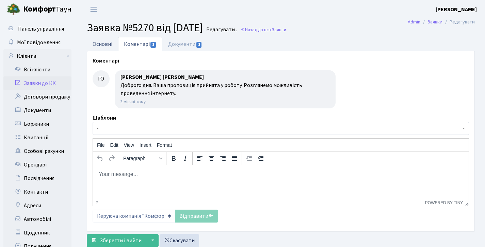
click at [97, 46] on link "Основні" at bounding box center [102, 44] width 31 height 14
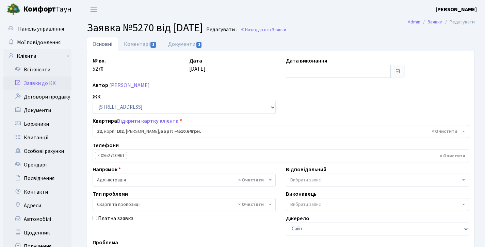
click at [187, 53] on div "№ вх. 5270 Дата 26.06.2025 Дата виконання Автор Гайдай Сергій Васильович ЖК - В…" at bounding box center [280, 210] width 387 height 318
click at [189, 46] on link "Документи 1" at bounding box center [185, 44] width 46 height 14
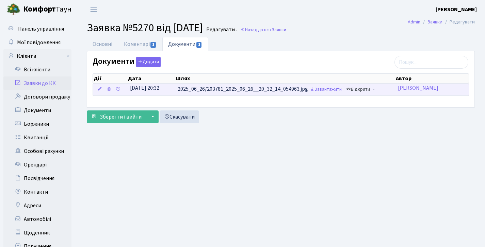
click at [362, 93] on link "Відкрити" at bounding box center [357, 89] width 27 height 11
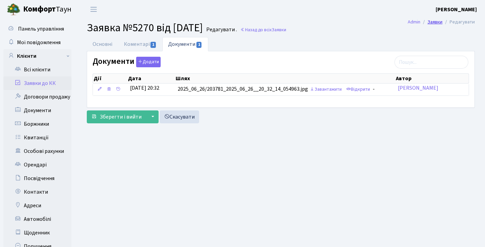
click at [433, 22] on link "Заявки" at bounding box center [434, 21] width 15 height 7
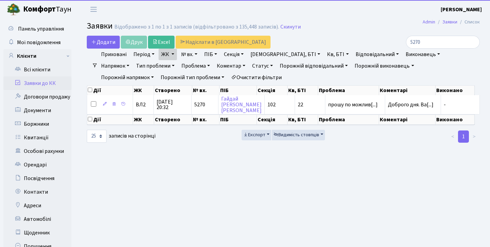
select select "25"
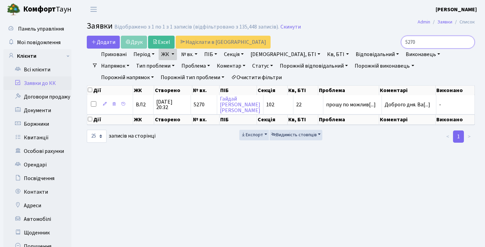
drag, startPoint x: 430, startPoint y: 42, endPoint x: 339, endPoint y: 37, distance: 90.6
click at [343, 37] on div "Додати Друк Excel Надіслати в КАН 5270" at bounding box center [281, 42] width 398 height 13
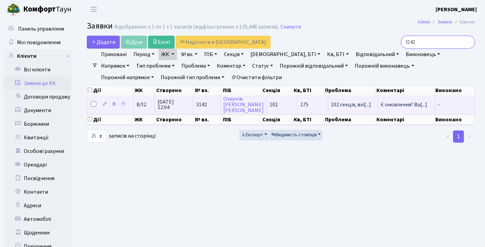
type input "3142"
click at [200, 107] on span "3142" at bounding box center [201, 104] width 11 height 7
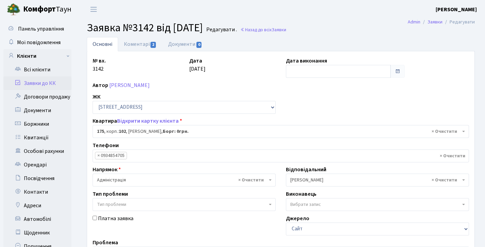
select select "38461"
click at [147, 45] on link "Коментарі 2" at bounding box center [140, 44] width 44 height 14
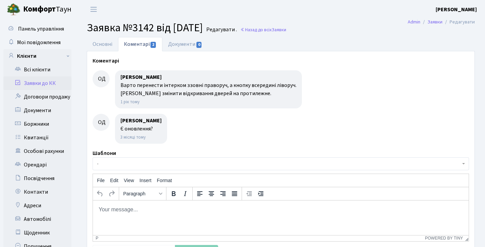
click at [42, 85] on link "Заявки до КК" at bounding box center [37, 84] width 68 height 14
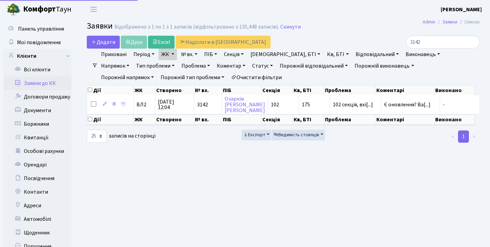
select select "25"
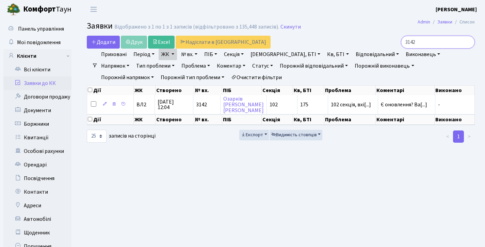
drag, startPoint x: 419, startPoint y: 44, endPoint x: 359, endPoint y: 33, distance: 61.0
click at [359, 33] on main "Admin Заявки Список Заявки Відображено з 1 по 1 з 1 записів (відфільтровано з 1…" at bounding box center [281, 151] width 408 height 265
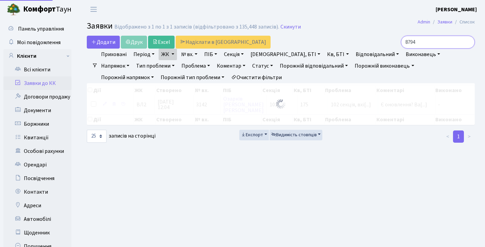
type input "8794"
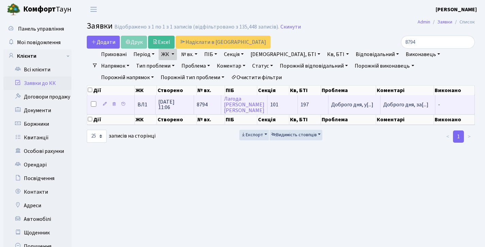
click at [187, 110] on span "08.10.2025 11:06" at bounding box center [174, 104] width 33 height 11
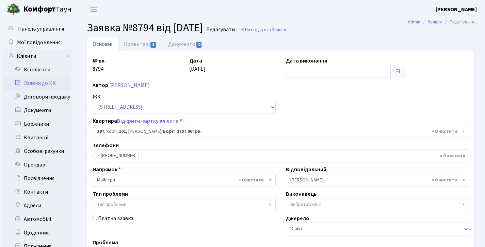
select select "44263"
click at [431, 24] on link "Заявки" at bounding box center [434, 21] width 15 height 7
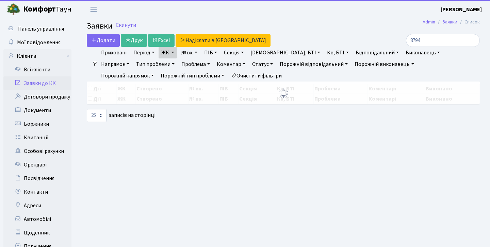
select select "25"
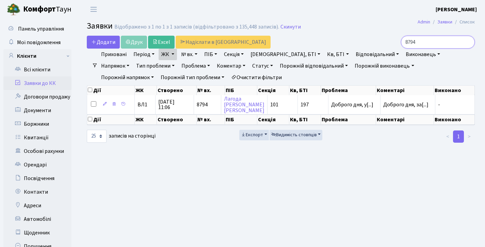
drag, startPoint x: 433, startPoint y: 36, endPoint x: 347, endPoint y: 33, distance: 85.8
click at [347, 33] on main "Admin Заявки Список Заявки Відображено з 1 по 1 з 1 записів (відфільтровано з 1…" at bounding box center [281, 151] width 408 height 265
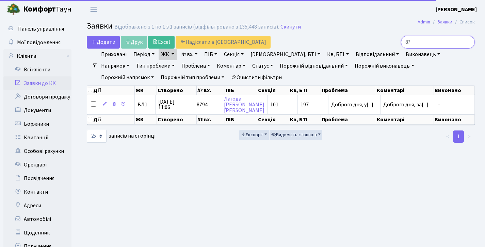
type input "8"
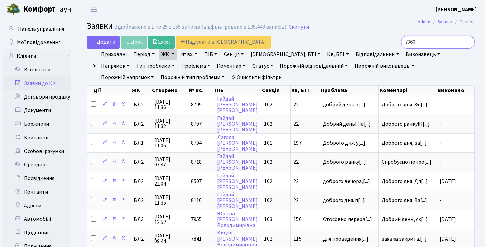
type input "7360"
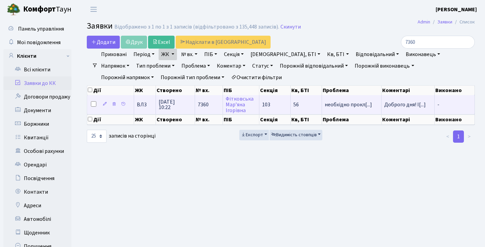
click at [173, 114] on td "27.08.2025 10:22" at bounding box center [175, 104] width 39 height 19
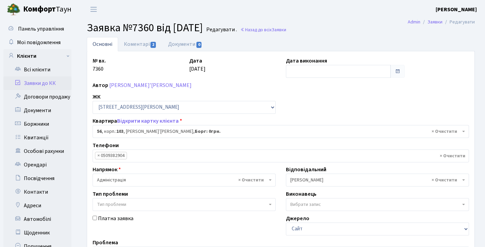
select select "42739"
click at [146, 47] on link "Коментарі 2" at bounding box center [140, 44] width 44 height 14
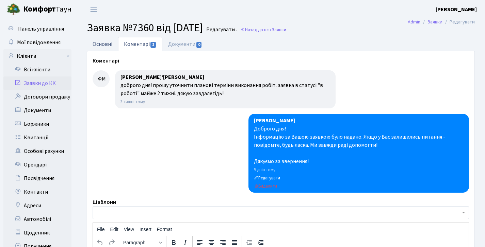
click at [102, 39] on link "Основні" at bounding box center [102, 44] width 31 height 14
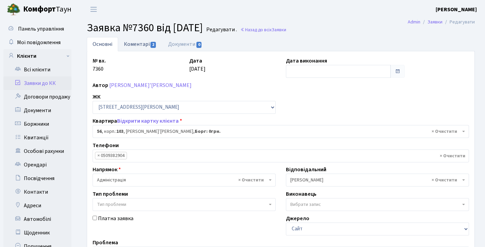
click at [151, 43] on span "2" at bounding box center [152, 45] width 5 height 6
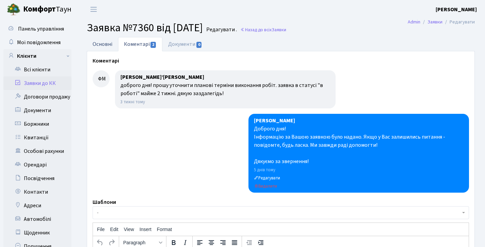
click at [103, 41] on link "Основні" at bounding box center [102, 44] width 31 height 14
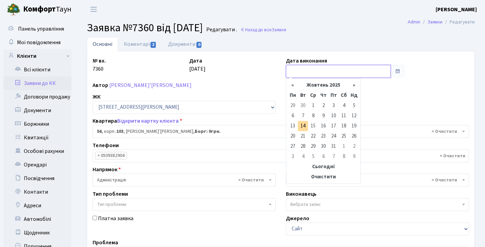
click at [306, 68] on input "text" at bounding box center [338, 71] width 105 height 13
click at [292, 129] on td "13" at bounding box center [292, 126] width 10 height 10
type input "[DATE]"
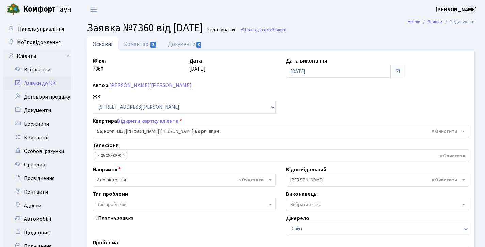
scroll to position [158, 0]
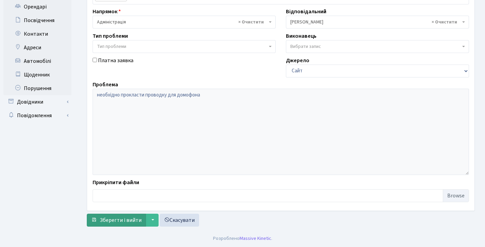
click at [140, 222] on span "Зберегти і вийти" at bounding box center [121, 220] width 42 height 7
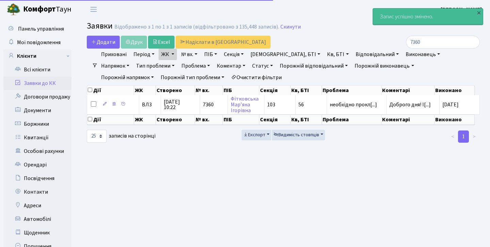
select select "25"
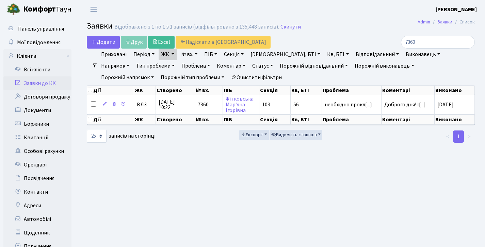
click at [43, 84] on link "Заявки до КК" at bounding box center [37, 84] width 68 height 14
select select "25"
click at [465, 41] on input "7360" at bounding box center [438, 42] width 74 height 13
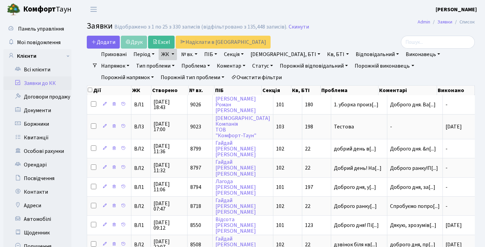
click at [55, 83] on link "Заявки до КК" at bounding box center [37, 84] width 68 height 14
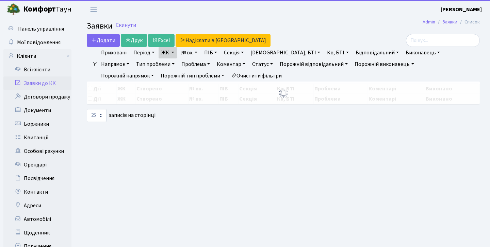
select select "25"
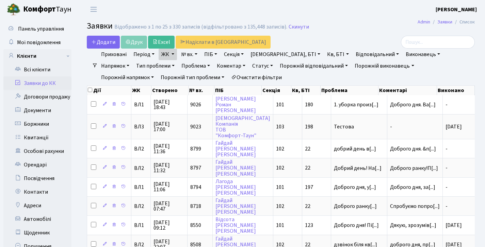
click at [35, 79] on link "Заявки до КК" at bounding box center [37, 84] width 68 height 14
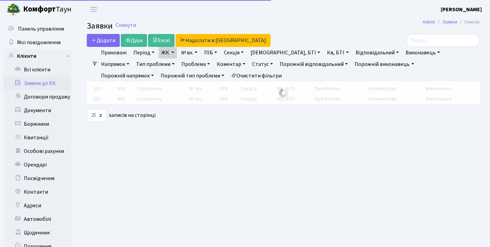
select select "25"
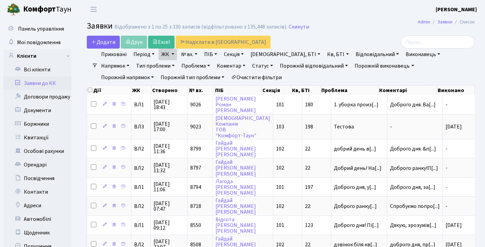
click at [41, 84] on link "Заявки до КК" at bounding box center [37, 84] width 68 height 14
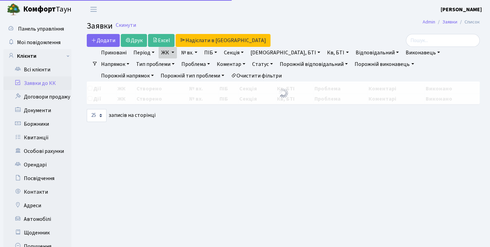
select select "25"
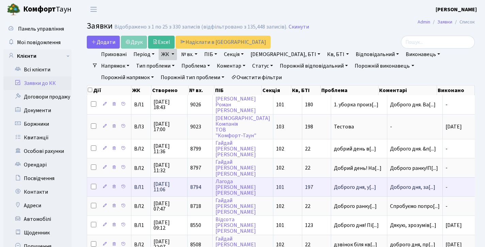
scroll to position [16, 0]
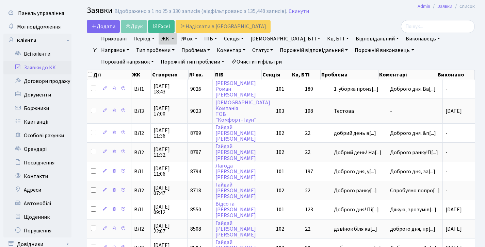
click at [48, 70] on link "Заявки до КК" at bounding box center [37, 68] width 68 height 14
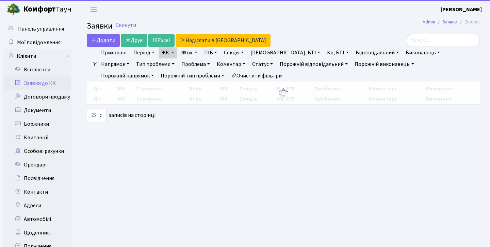
select select "25"
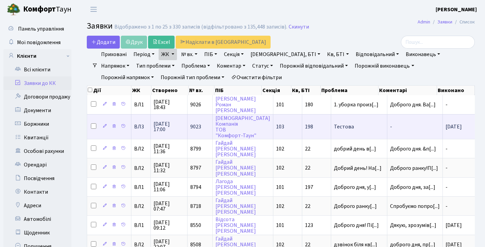
click at [336, 130] on span "Тестова" at bounding box center [359, 126] width 50 height 5
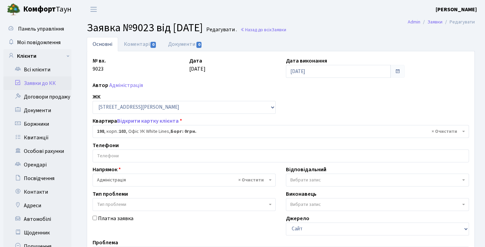
select select "45601"
click at [137, 41] on link "Коментарі 0" at bounding box center [140, 44] width 44 height 14
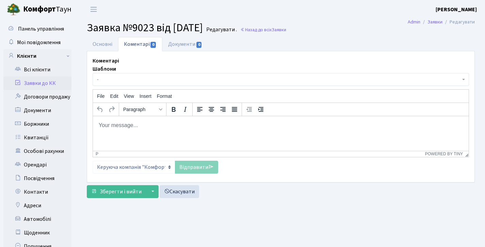
click at [200, 129] on html at bounding box center [280, 125] width 375 height 18
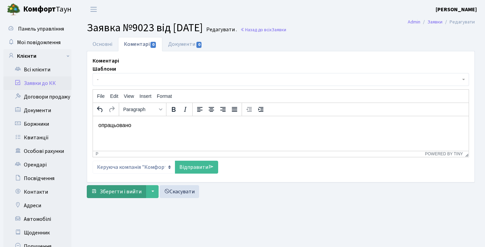
click at [130, 193] on span "Зберегти і вийти" at bounding box center [121, 191] width 42 height 7
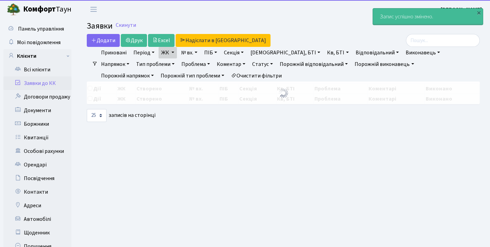
select select "25"
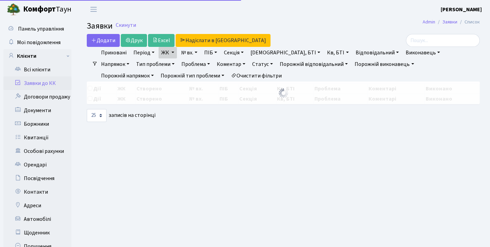
select select "25"
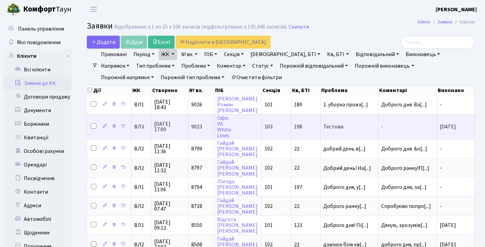
click at [400, 130] on span "-" at bounding box center [407, 126] width 53 height 5
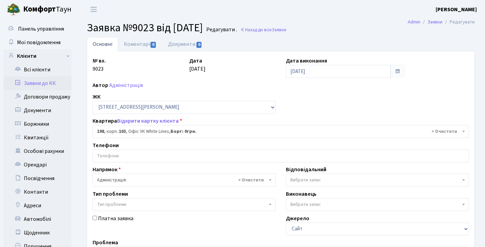
select select "45601"
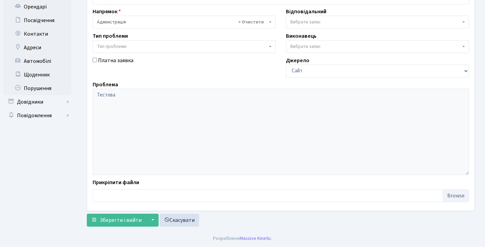
scroll to position [2, 0]
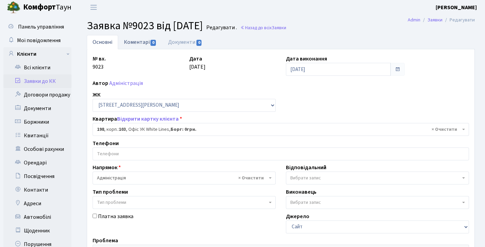
click at [151, 40] on span "0" at bounding box center [152, 43] width 5 height 6
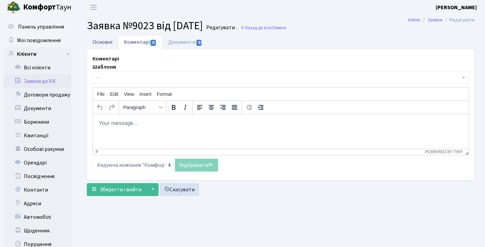
click at [114, 40] on link "Основні" at bounding box center [102, 42] width 31 height 14
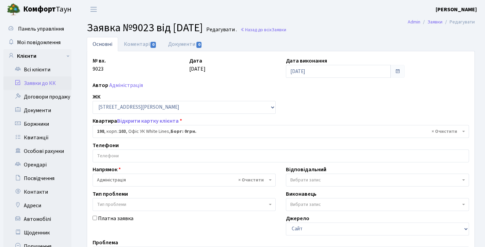
click at [42, 82] on link "Заявки до КК" at bounding box center [37, 84] width 68 height 14
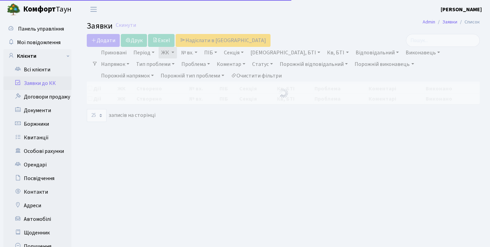
select select "25"
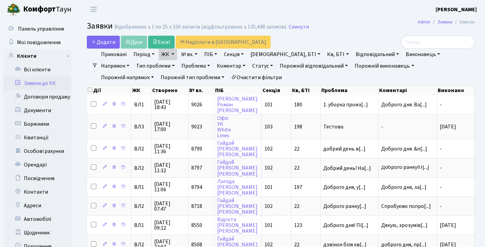
click at [45, 82] on link "Заявки до КК" at bounding box center [37, 84] width 68 height 14
select select "25"
